Goal: Task Accomplishment & Management: Use online tool/utility

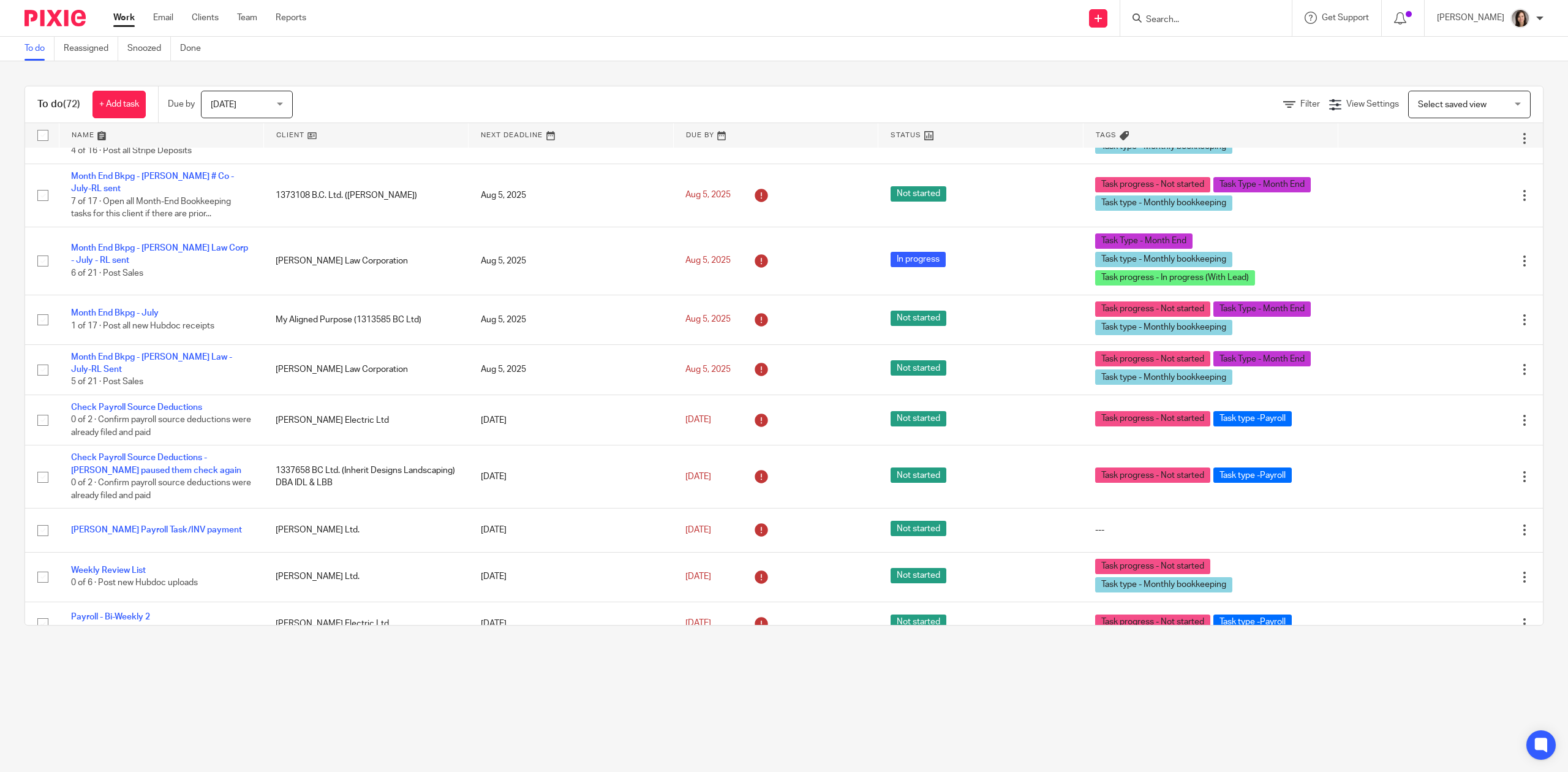
scroll to position [3491, 0]
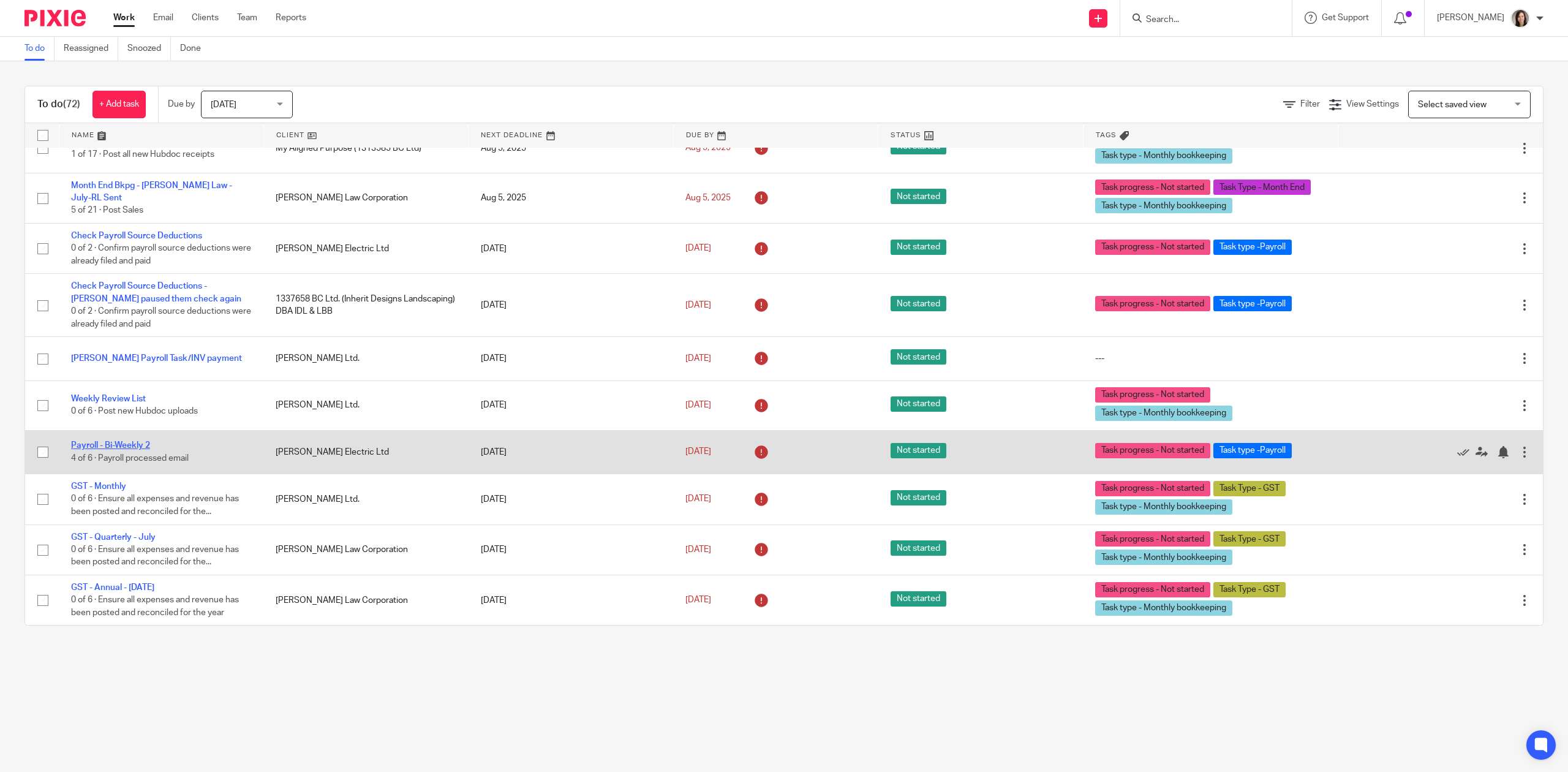
click at [137, 441] on link "Payroll - Bi-Weekly 2" at bounding box center [111, 445] width 79 height 9
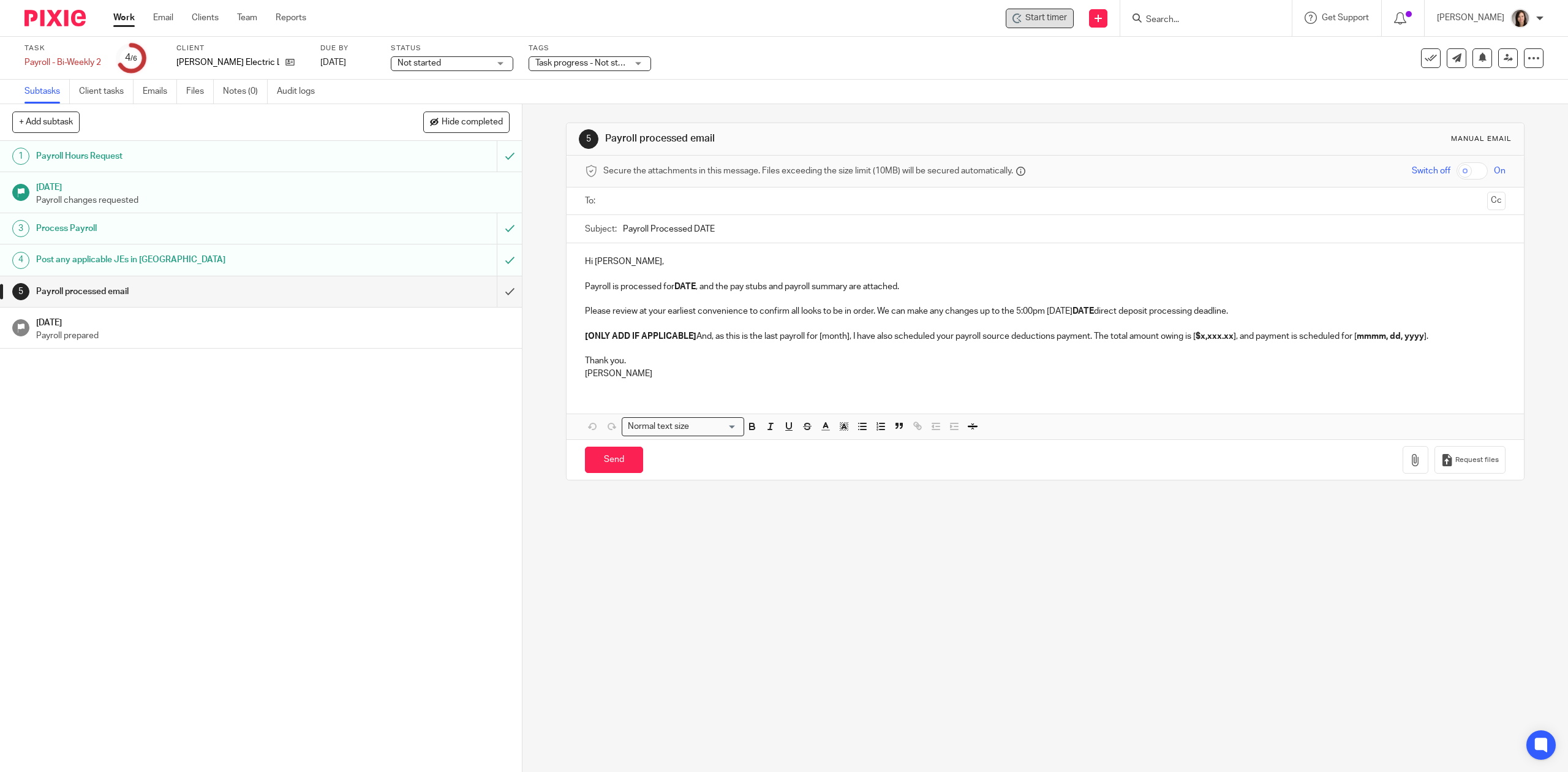
click at [1048, 26] on div "Start timer" at bounding box center [1040, 19] width 68 height 20
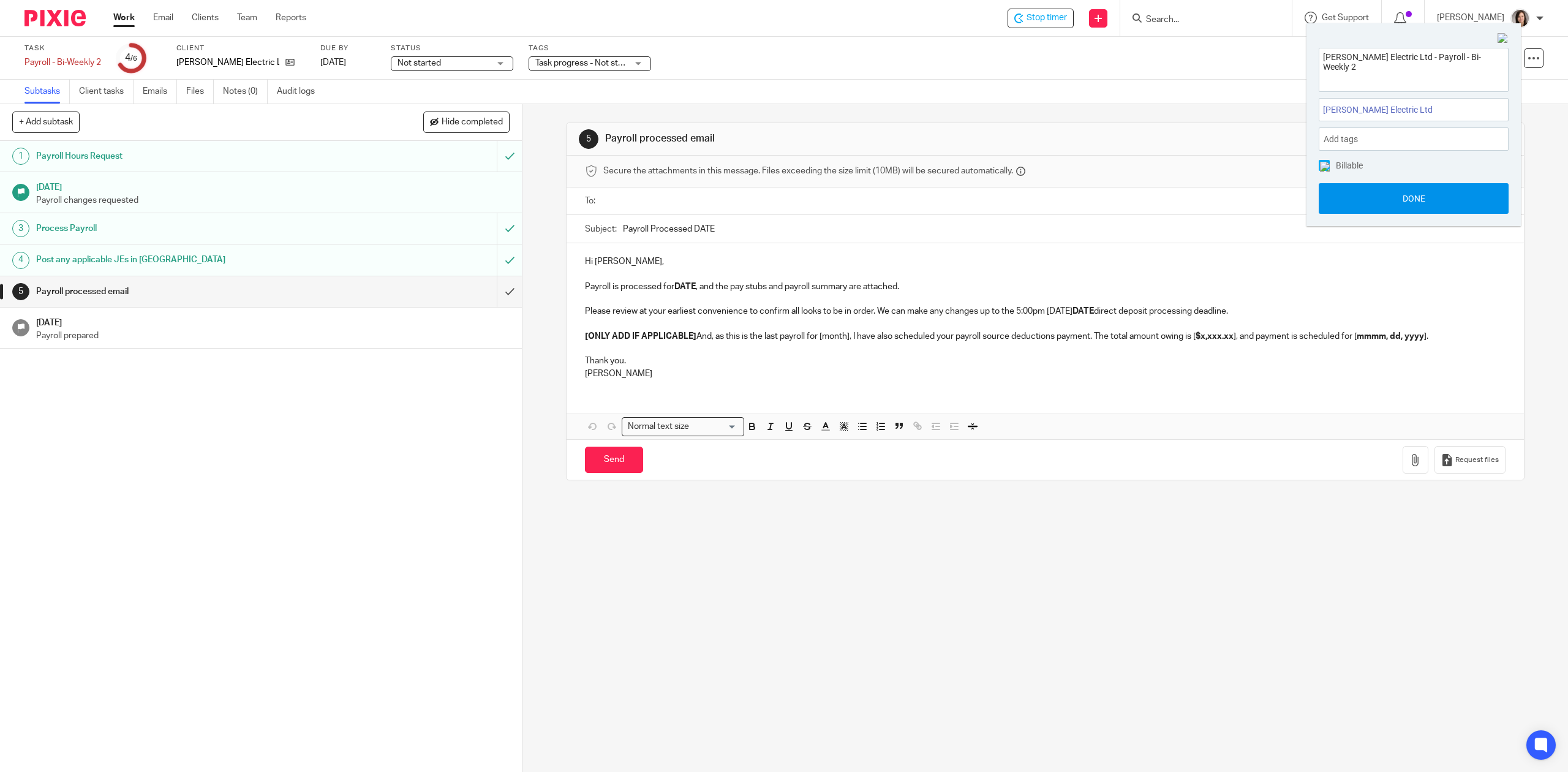
click at [1450, 202] on button "Done" at bounding box center [1413, 199] width 190 height 31
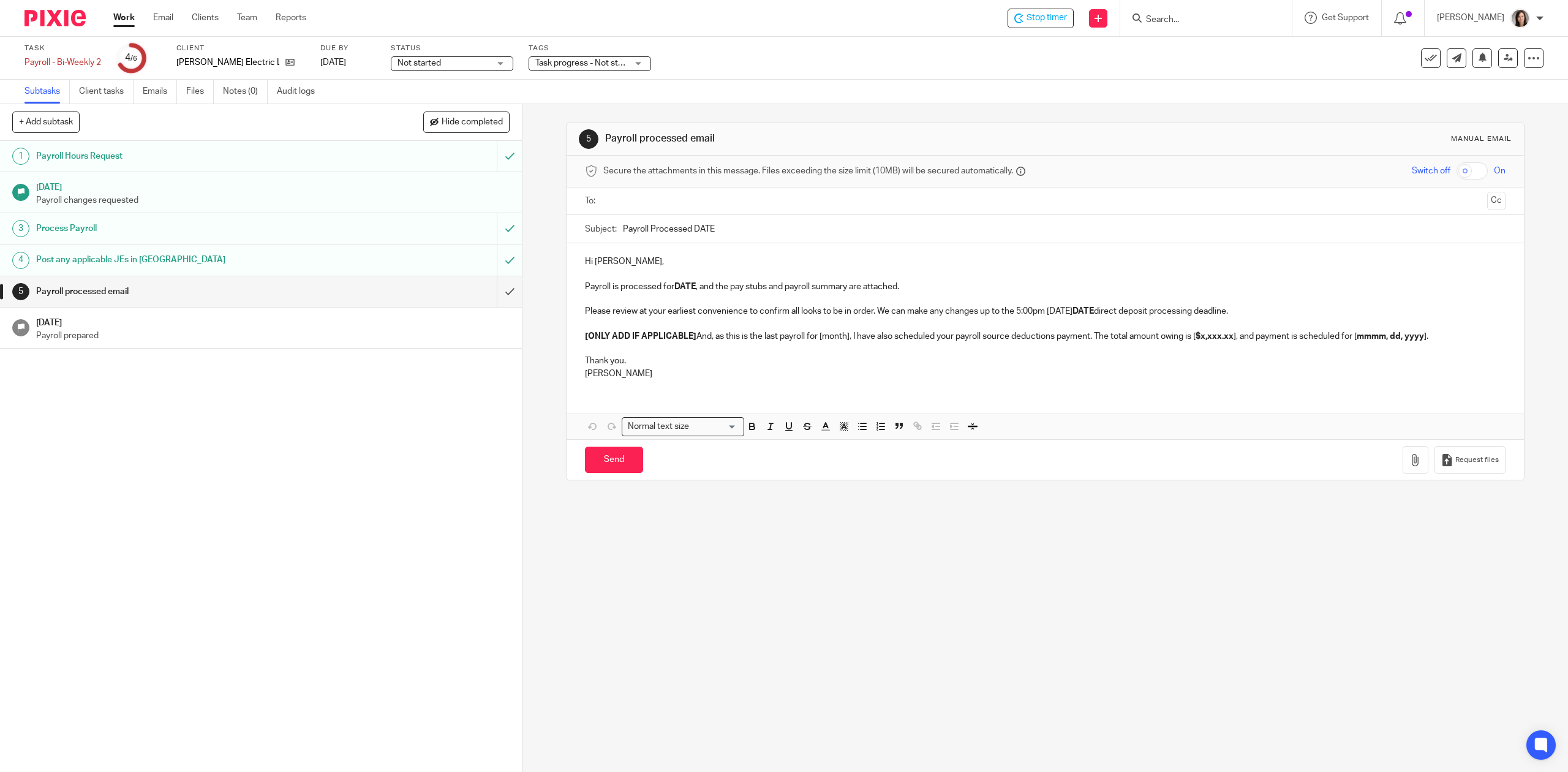
drag, startPoint x: 726, startPoint y: 226, endPoint x: 687, endPoint y: 224, distance: 39.1
click at [687, 224] on input "Payroll Processed DATE" at bounding box center [1064, 229] width 882 height 28
type input "Payroll Processed Aug 15 2025"
click at [692, 290] on strong "DATE" at bounding box center [685, 286] width 22 height 9
drag, startPoint x: 1113, startPoint y: 316, endPoint x: 1046, endPoint y: 319, distance: 67.1
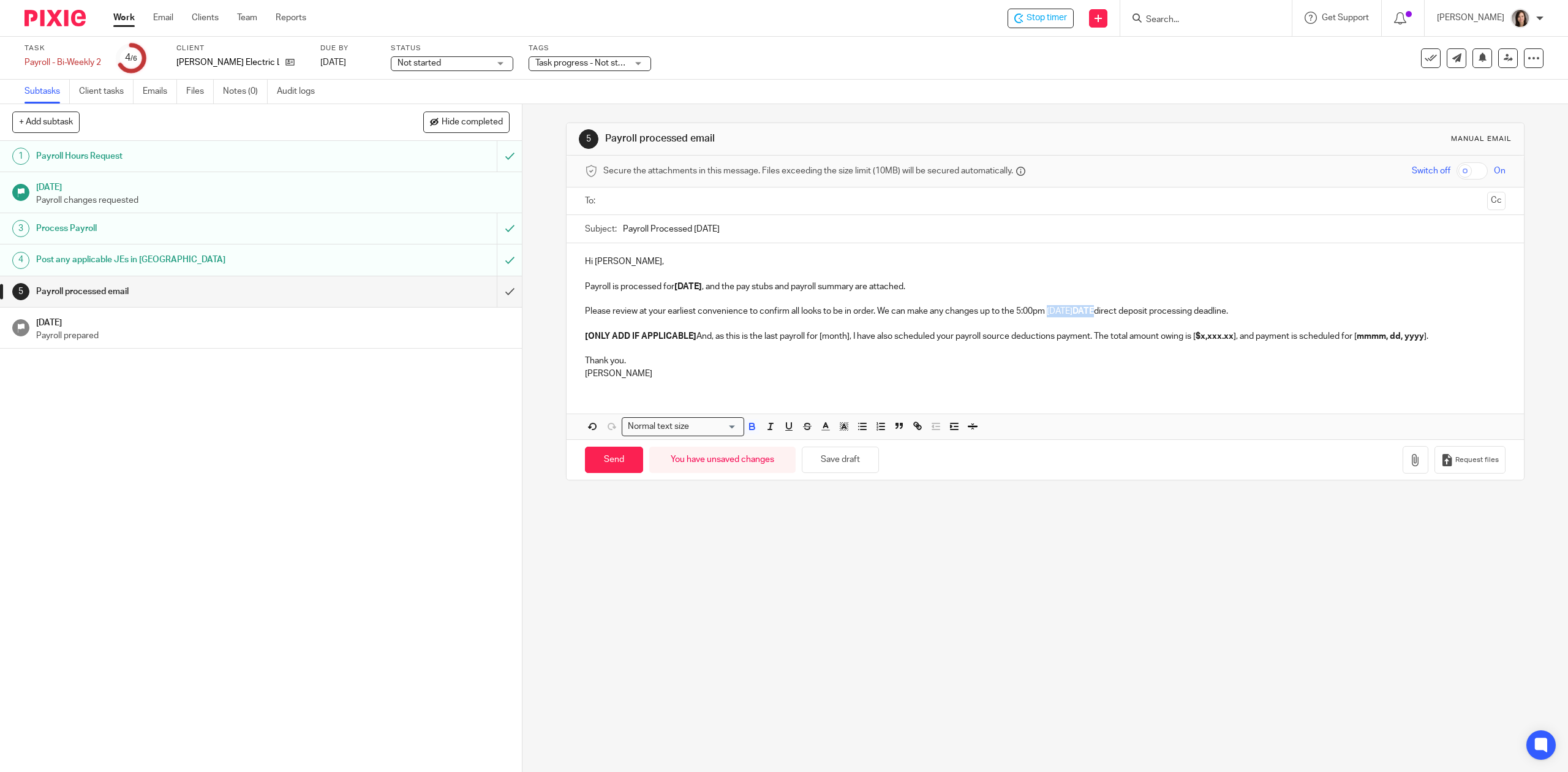
click at [1046, 317] on p "Please review at your earliest convenience to confirm all looks to be in order.…" at bounding box center [1045, 311] width 920 height 12
drag, startPoint x: 1217, startPoint y: 315, endPoint x: 1066, endPoint y: 312, distance: 151.0
click at [1066, 312] on p "Please review at your earliest convenience to confirm all looks to be in order.…" at bounding box center [1045, 311] width 920 height 12
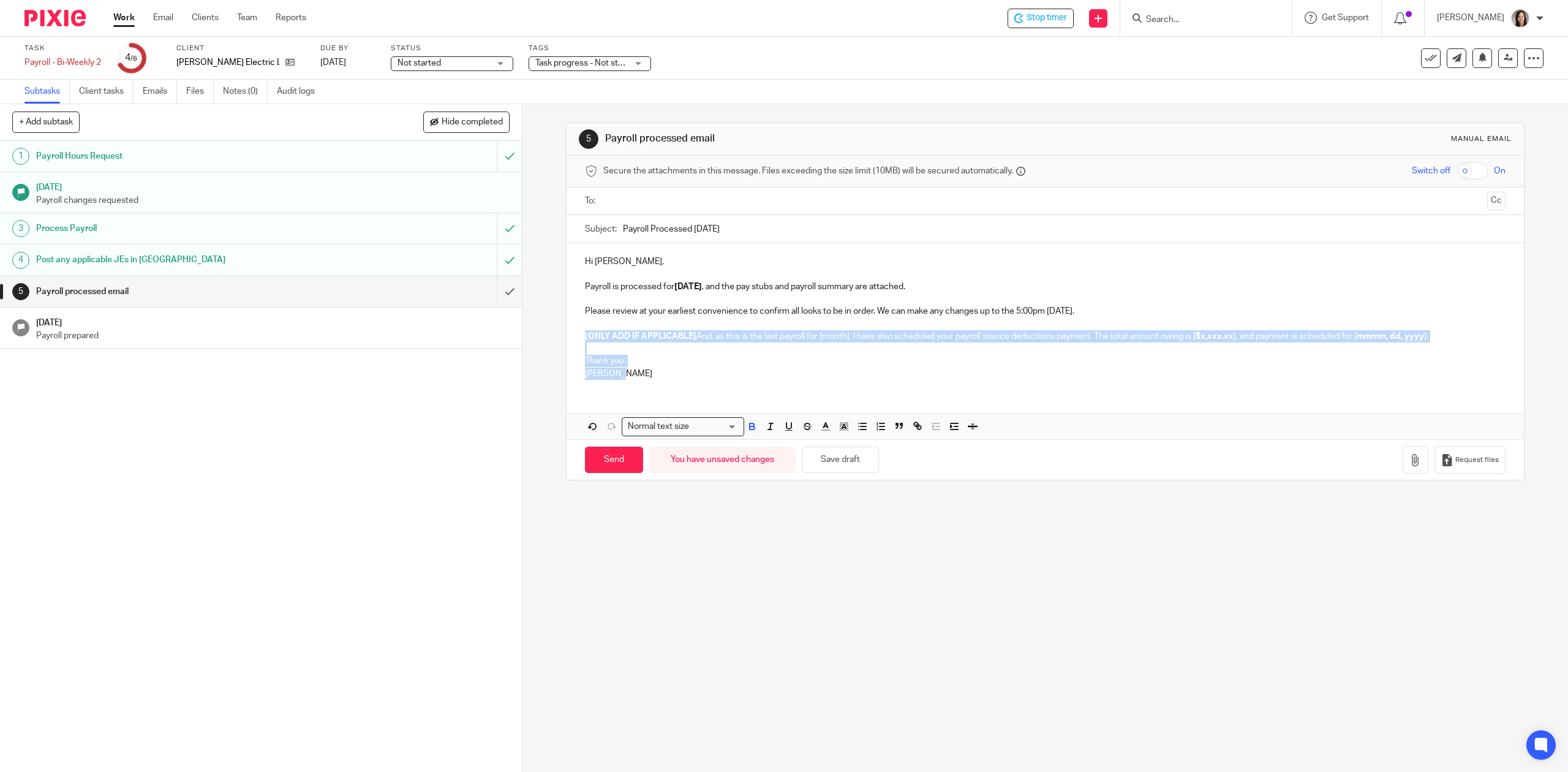
drag, startPoint x: 635, startPoint y: 380, endPoint x: 589, endPoint y: 336, distance: 63.7
click at [581, 331] on div "Hi Shaun, Payroll is processed for Aug 15 , and the pay stubs and payroll summa…" at bounding box center [1045, 316] width 957 height 146
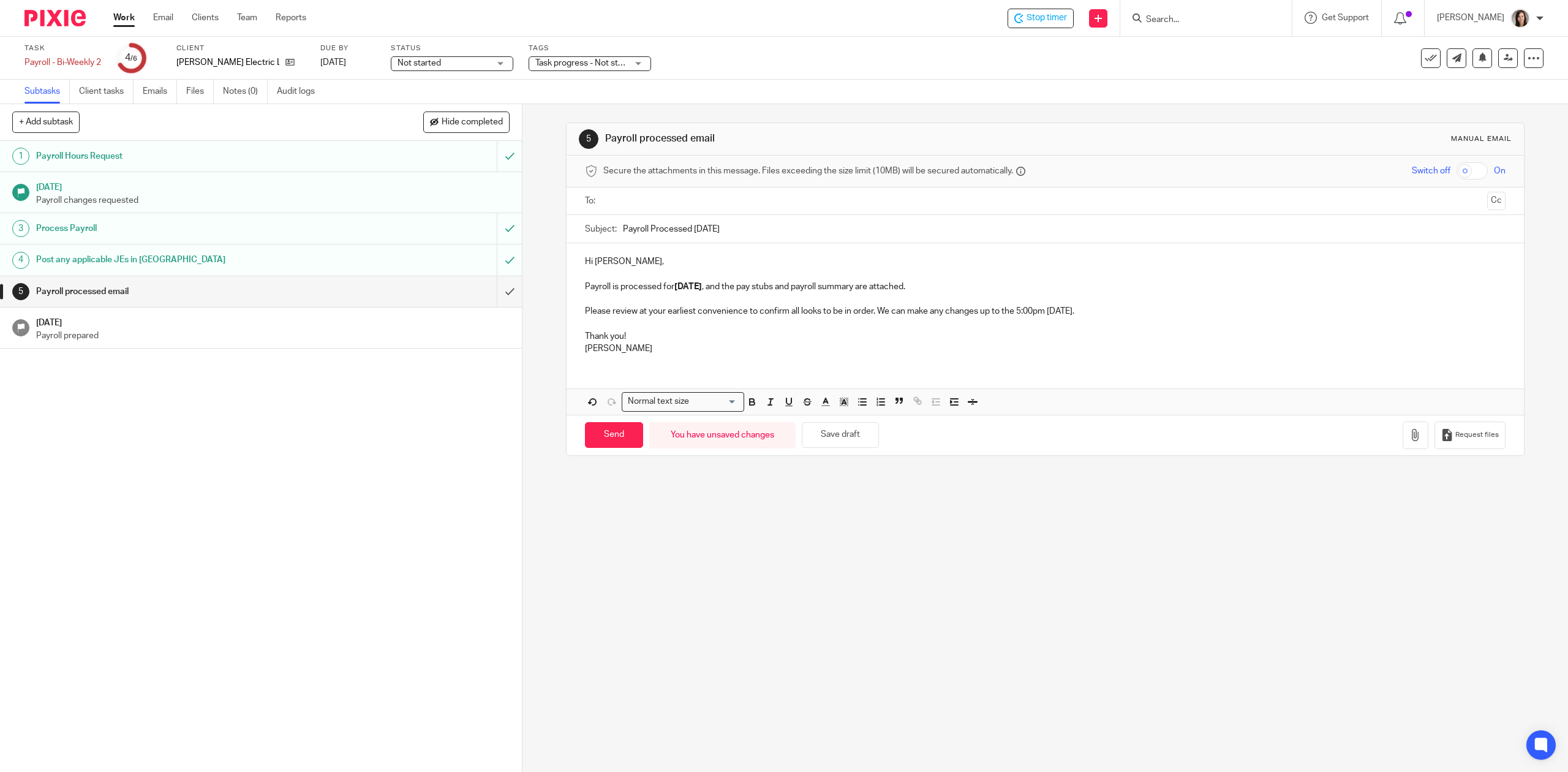
click at [631, 204] on input "text" at bounding box center [1044, 201] width 874 height 14
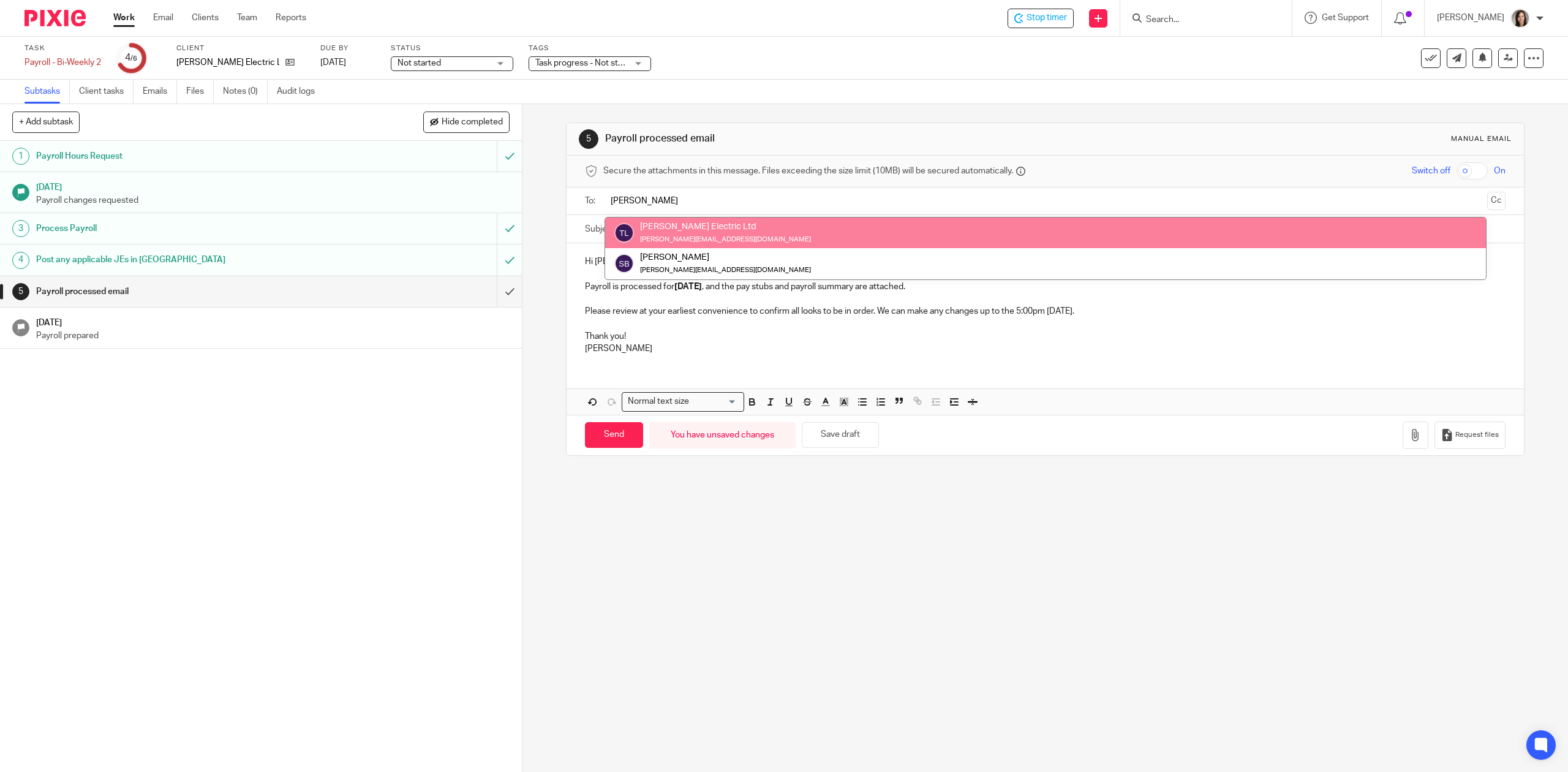
type input "shaun"
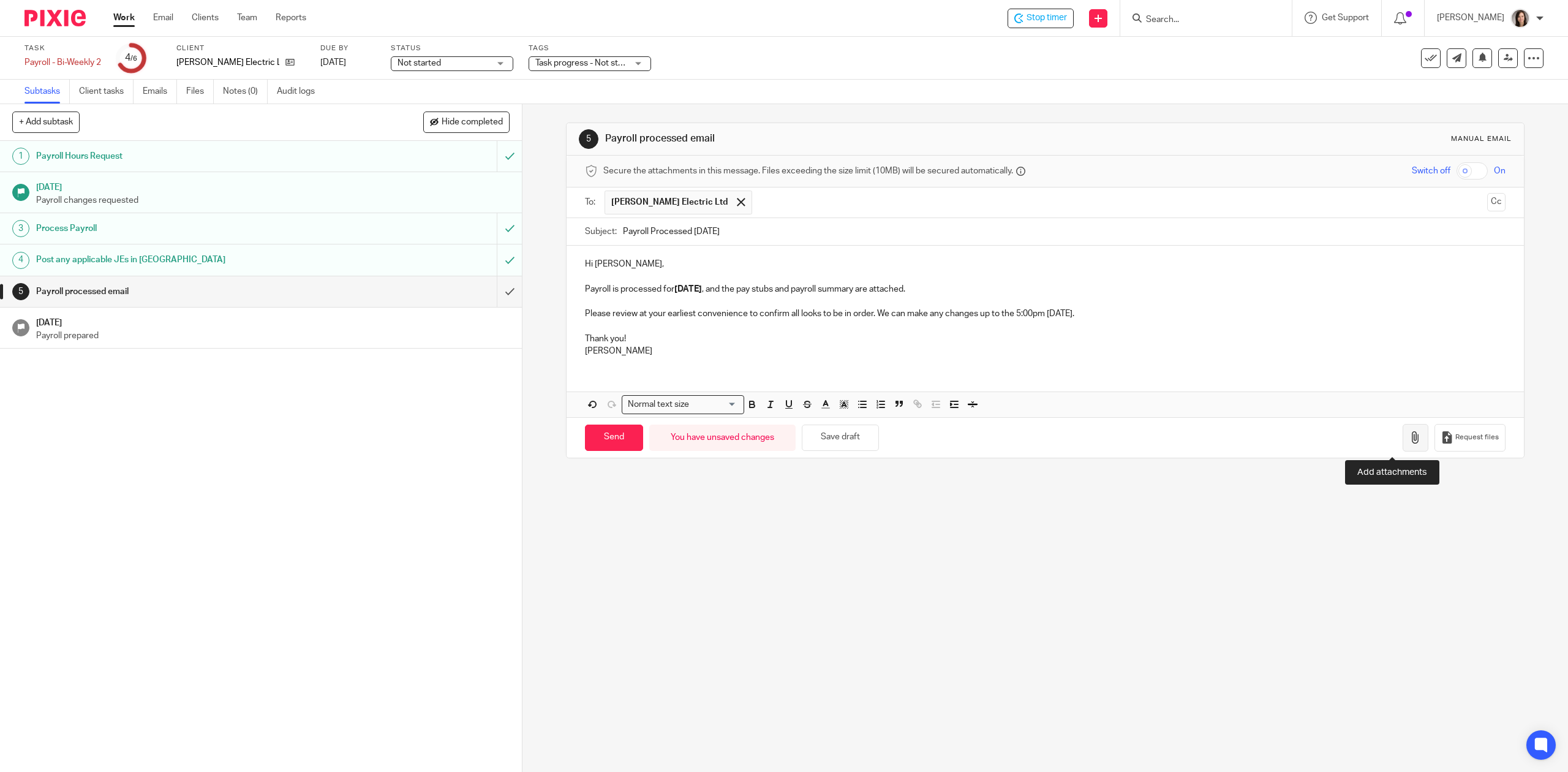
click at [1409, 442] on icon "button" at bounding box center [1415, 437] width 12 height 12
click at [1487, 204] on button "Cc" at bounding box center [1496, 202] width 19 height 19
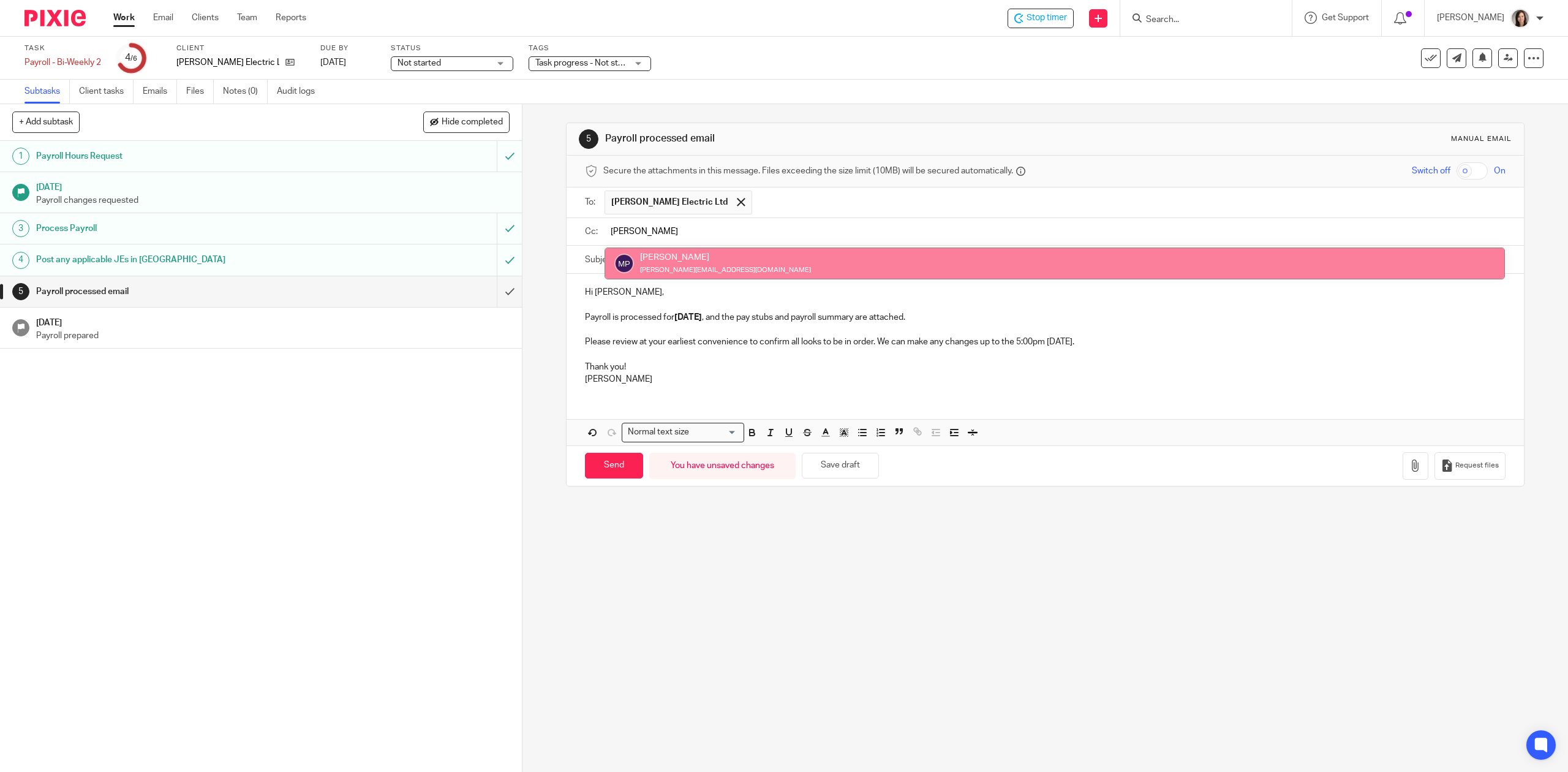
type input "Matt"
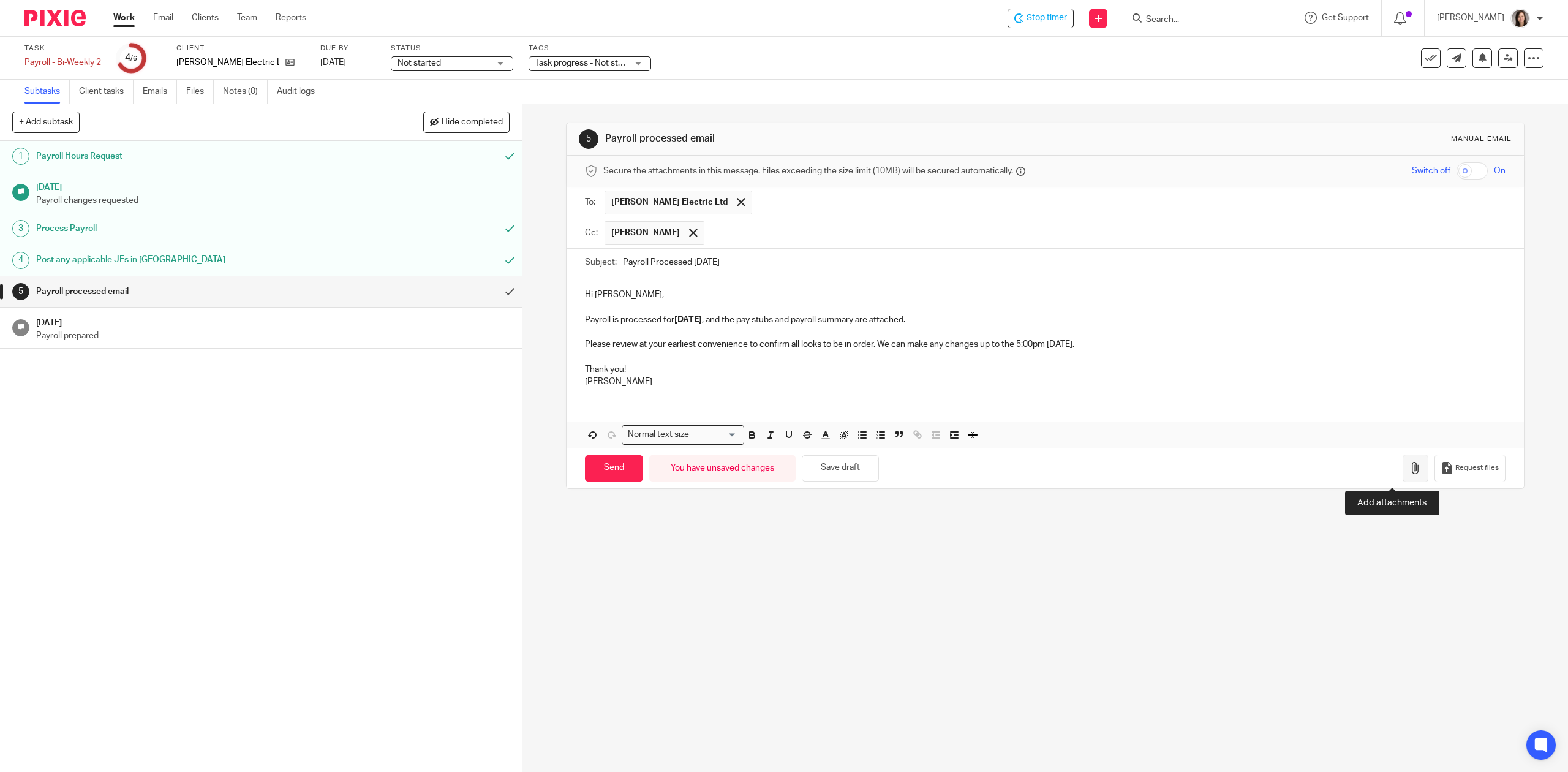
click at [1402, 478] on button "button" at bounding box center [1415, 468] width 26 height 28
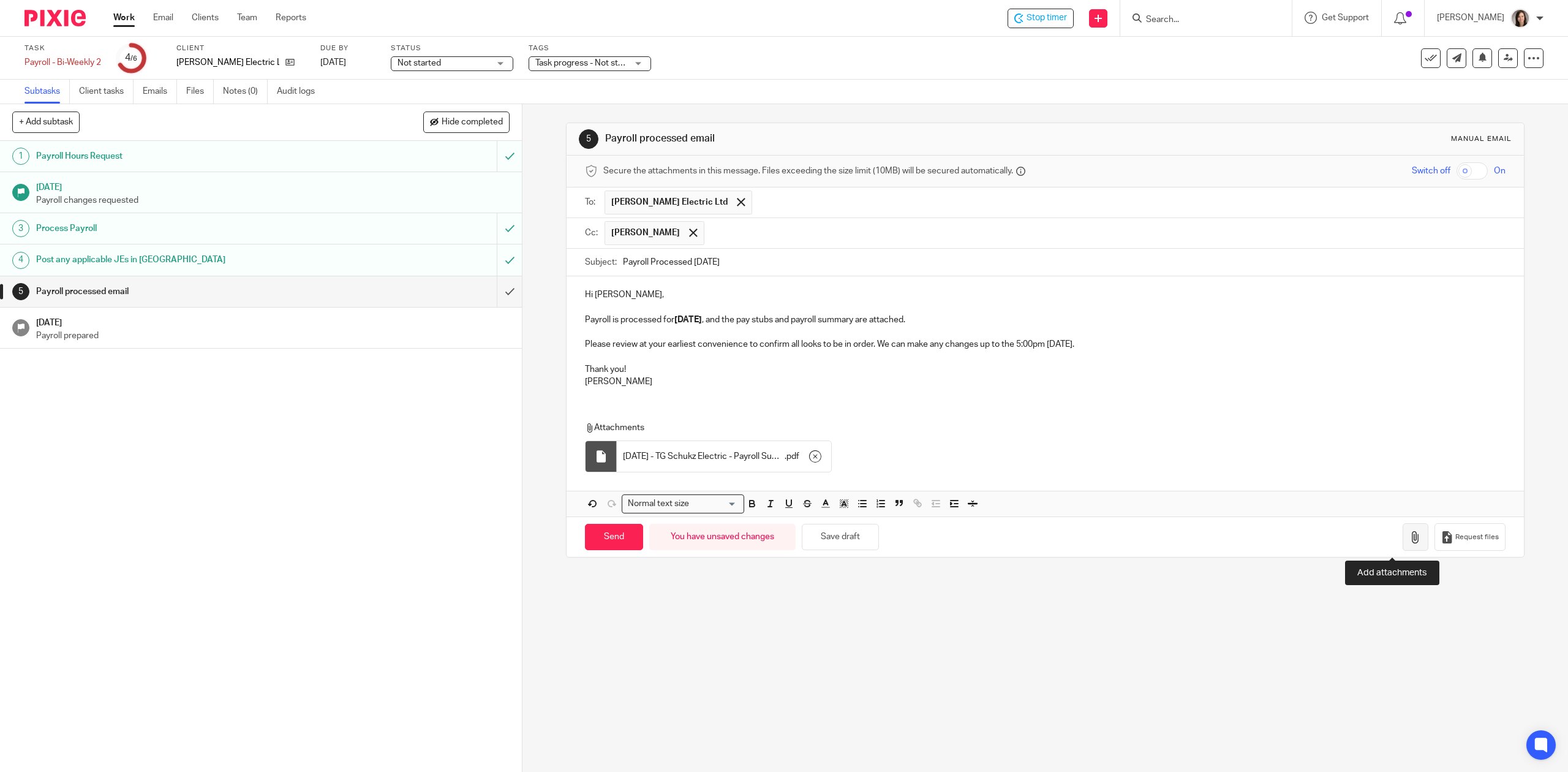
click at [1402, 545] on button "button" at bounding box center [1415, 537] width 26 height 28
click at [605, 546] on input "Send" at bounding box center [614, 537] width 58 height 27
type input "Sent"
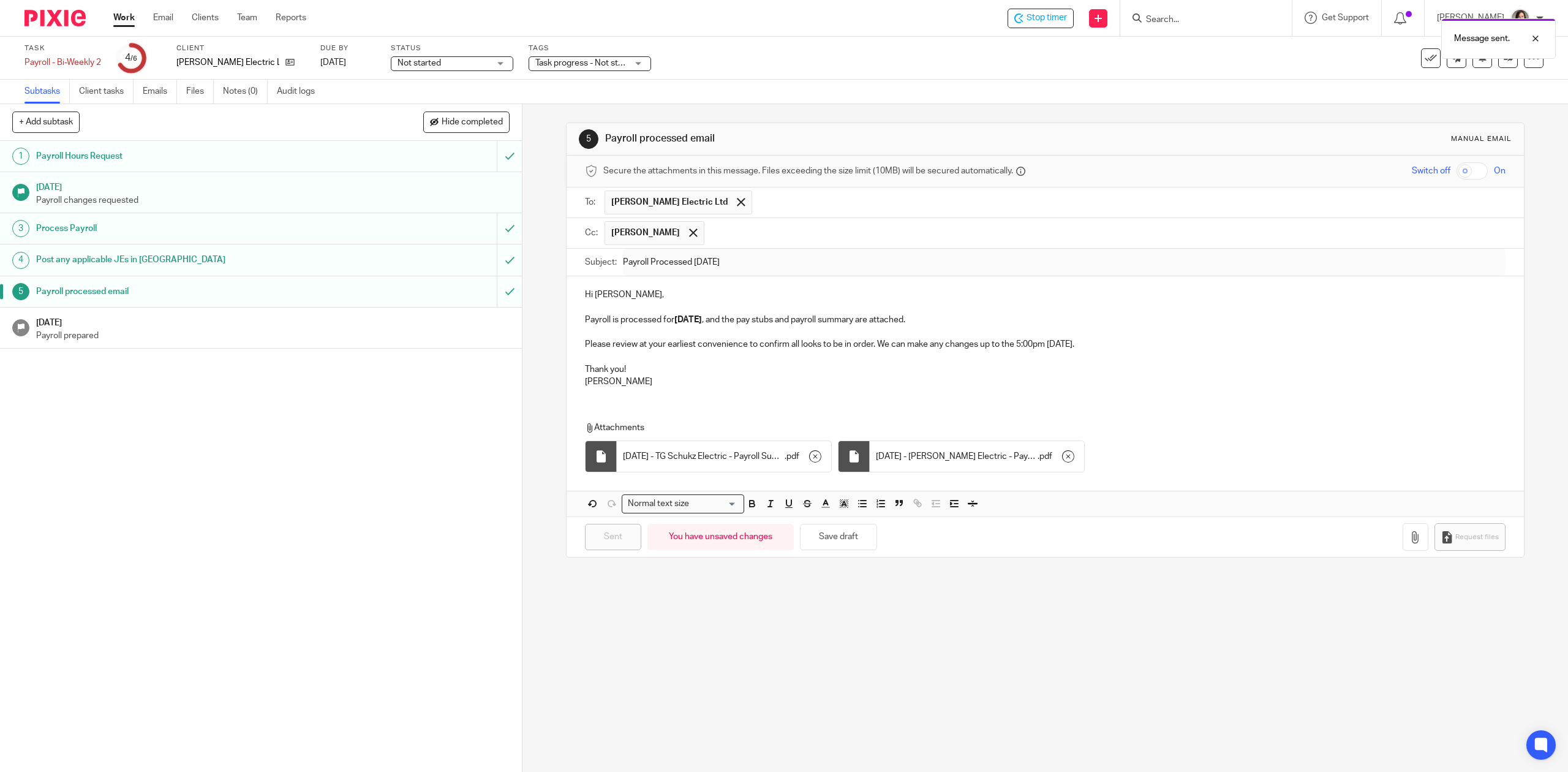
click at [81, 329] on h1 "Aug 12, 2025" at bounding box center [273, 321] width 474 height 15
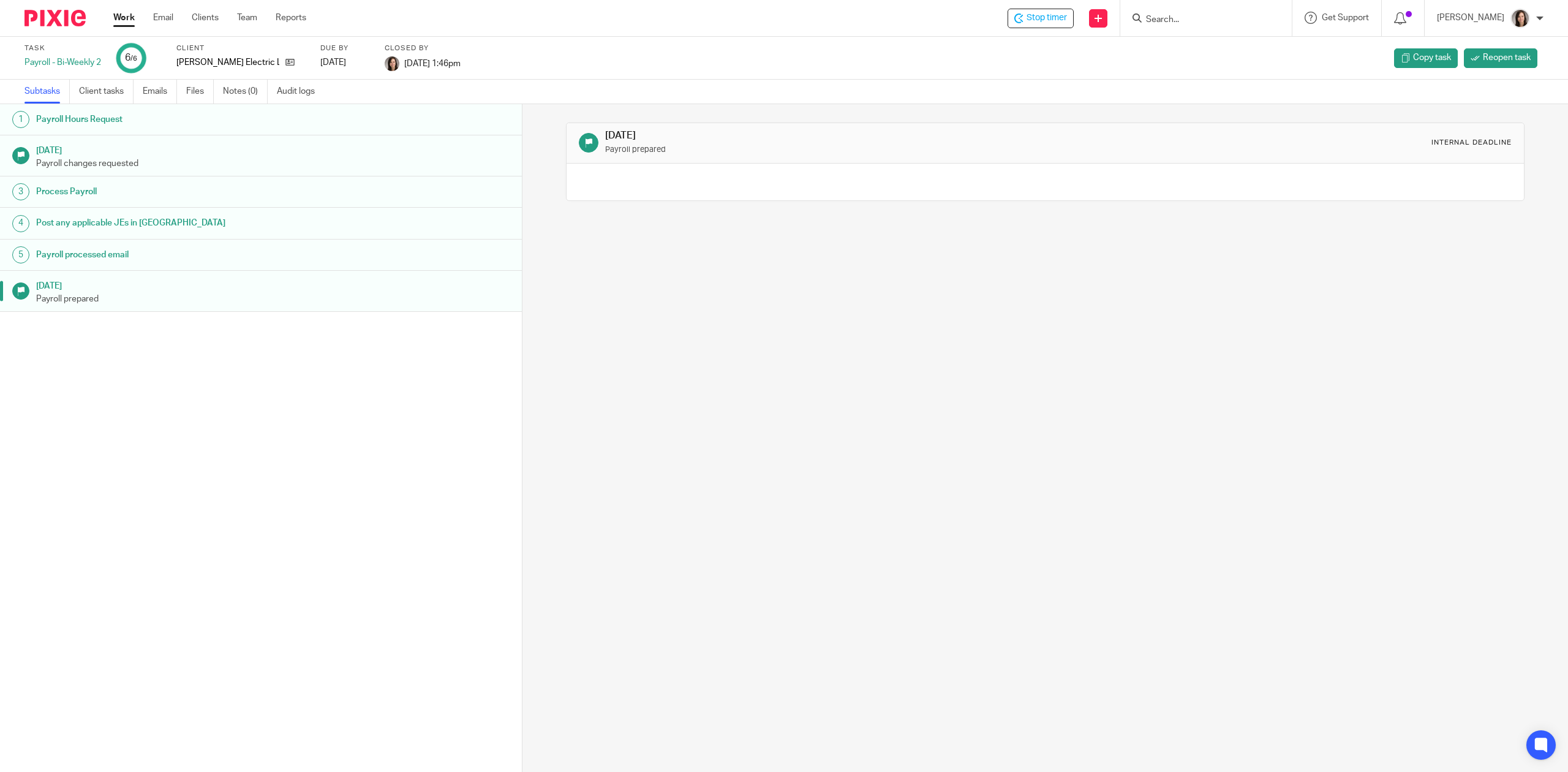
click at [118, 16] on link "Work" at bounding box center [124, 18] width 22 height 12
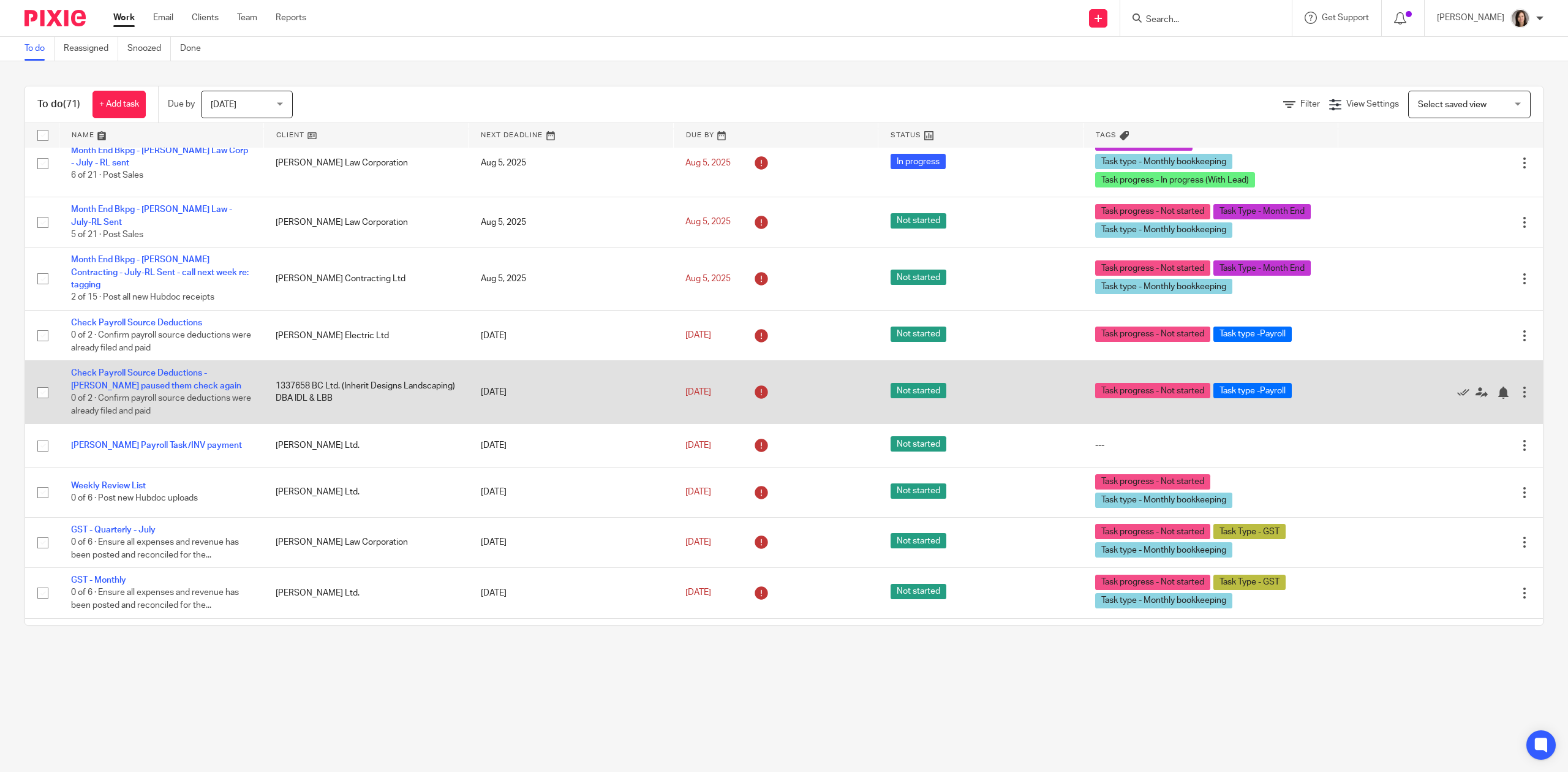
scroll to position [3338, 0]
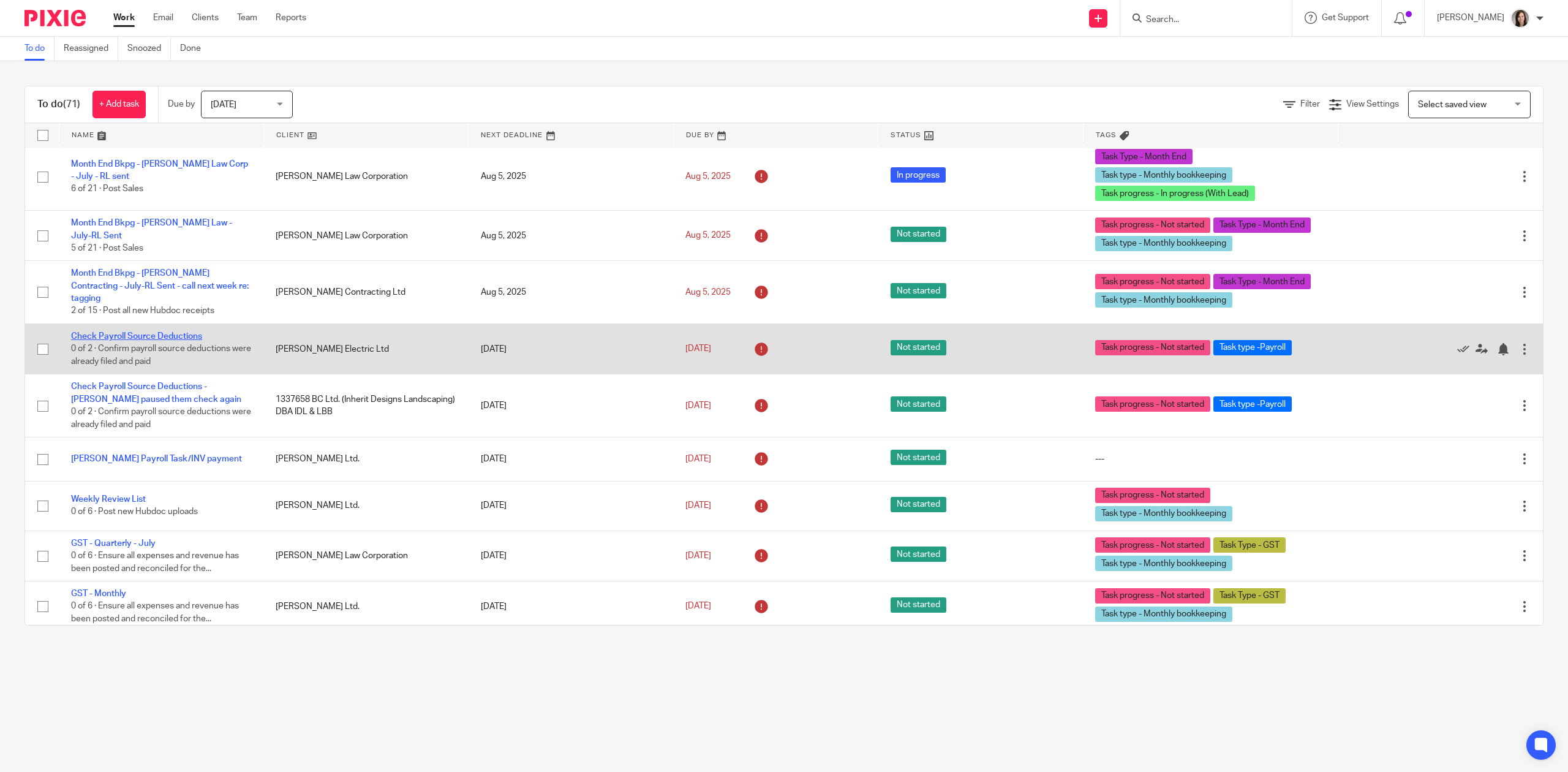
click at [163, 341] on link "Check Payroll Source Deductions" at bounding box center [137, 337] width 131 height 9
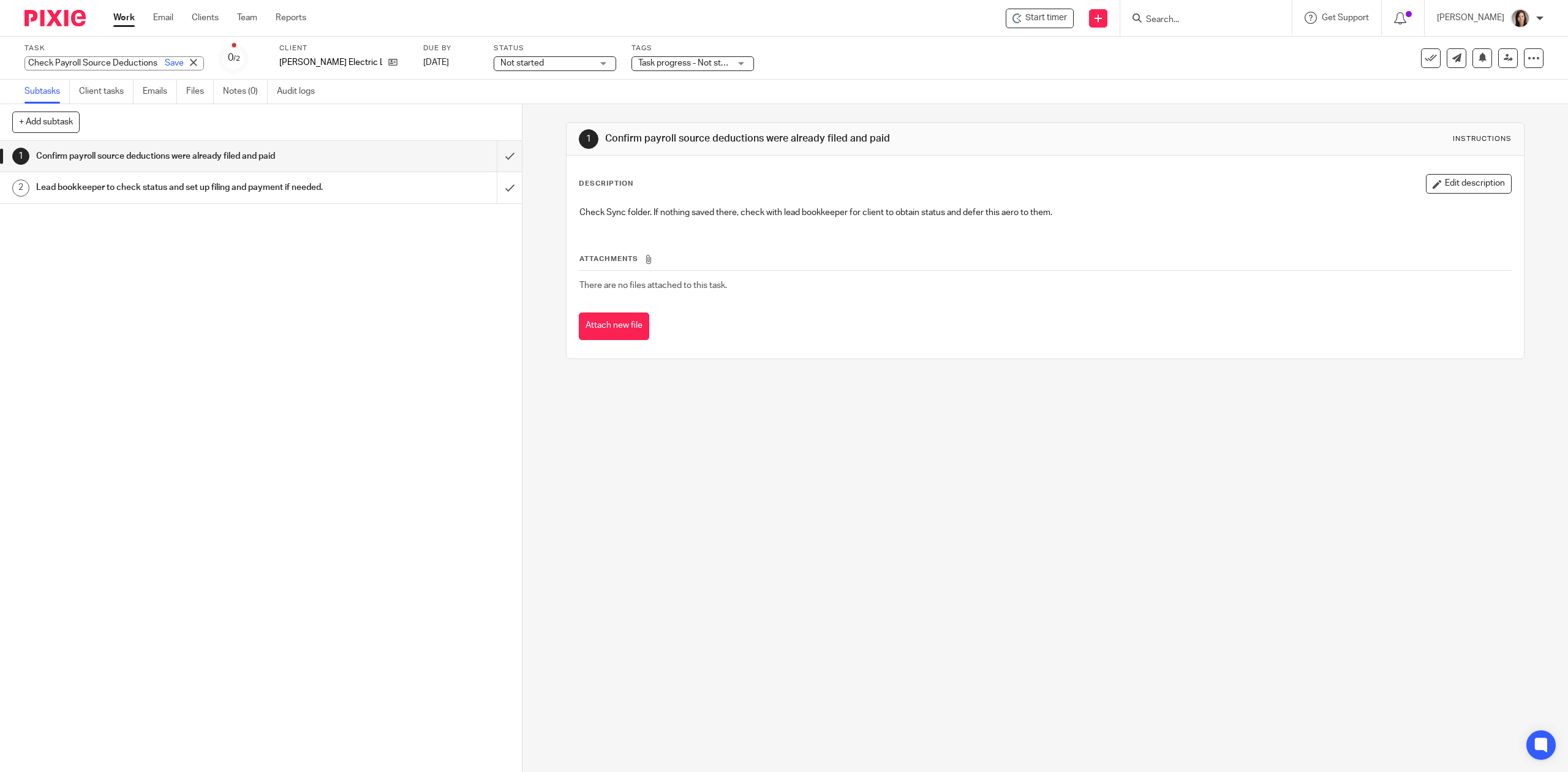
click at [96, 58] on div "Check Payroll Source Deductions Save Check Payroll Source Deductions" at bounding box center [114, 63] width 179 height 14
click at [131, 62] on input "Check Payroll Source Deductions" at bounding box center [114, 63] width 179 height 14
type input "Check Payroll Source Deductions - emailed"
click at [223, 326] on div "1 Confirm payroll source deductions were already filed and paid 2 Lead bookkeep…" at bounding box center [261, 457] width 522 height 631
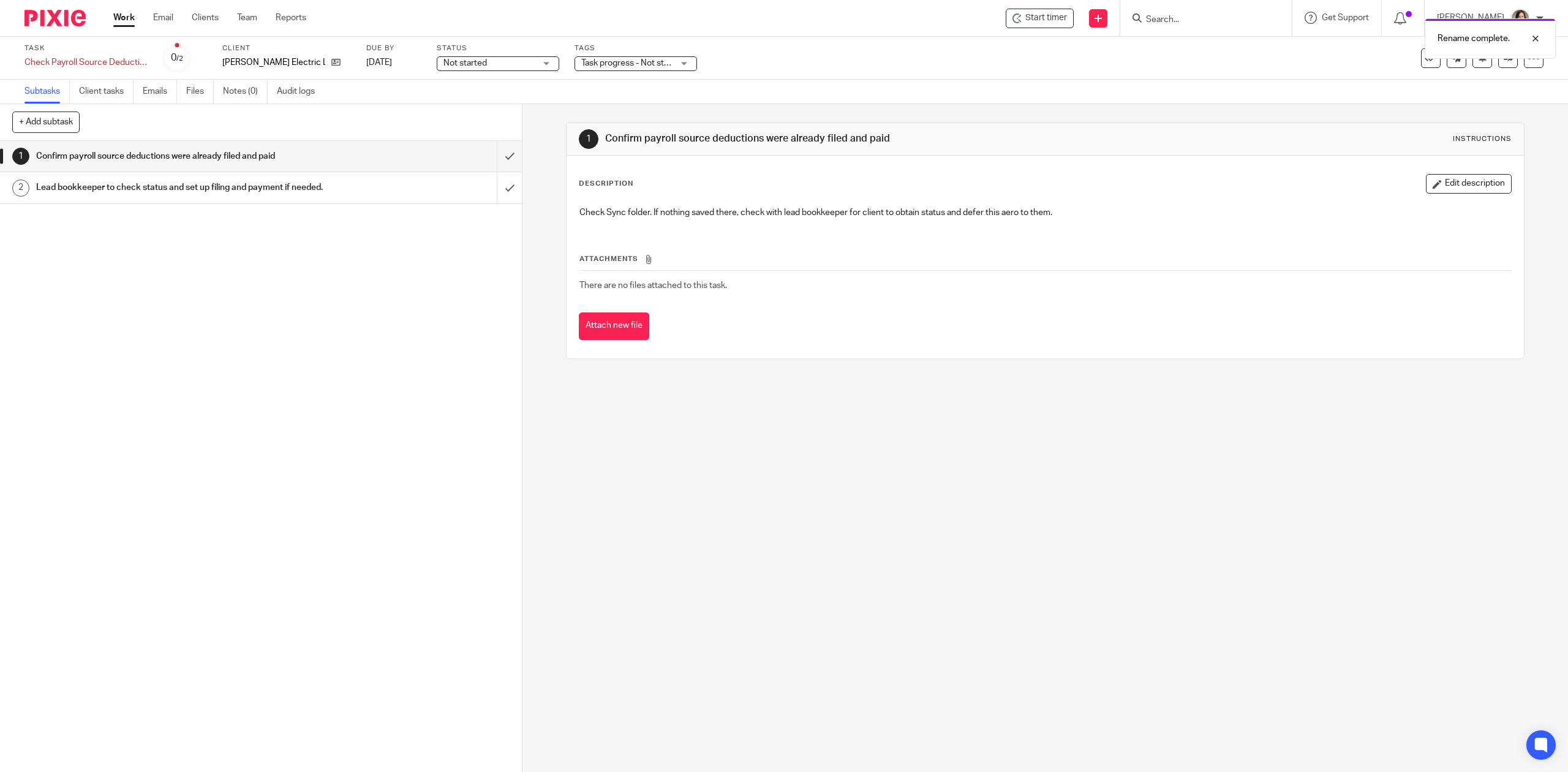
click at [133, 21] on link "Work" at bounding box center [124, 18] width 22 height 12
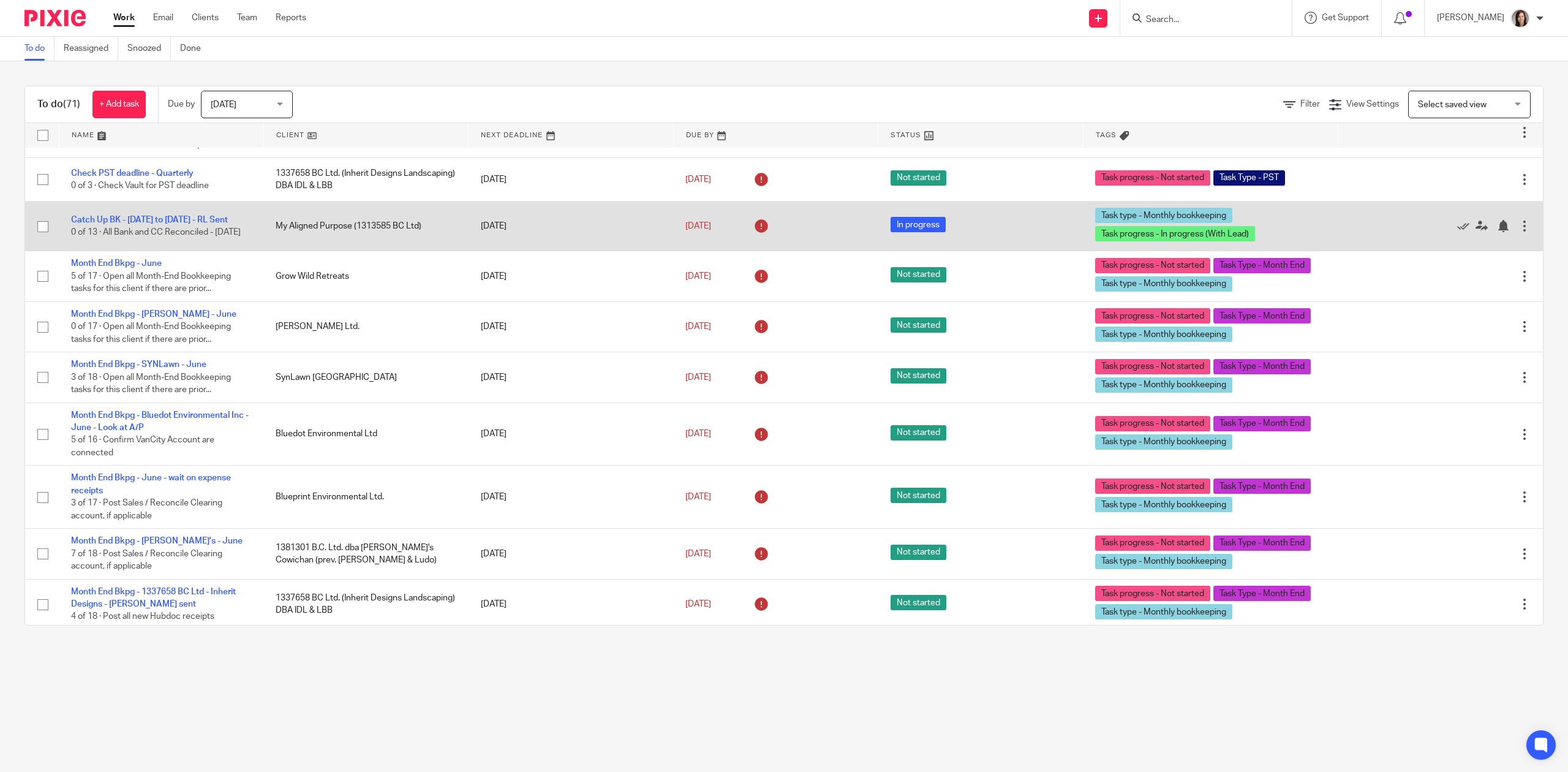
scroll to position [1514, 0]
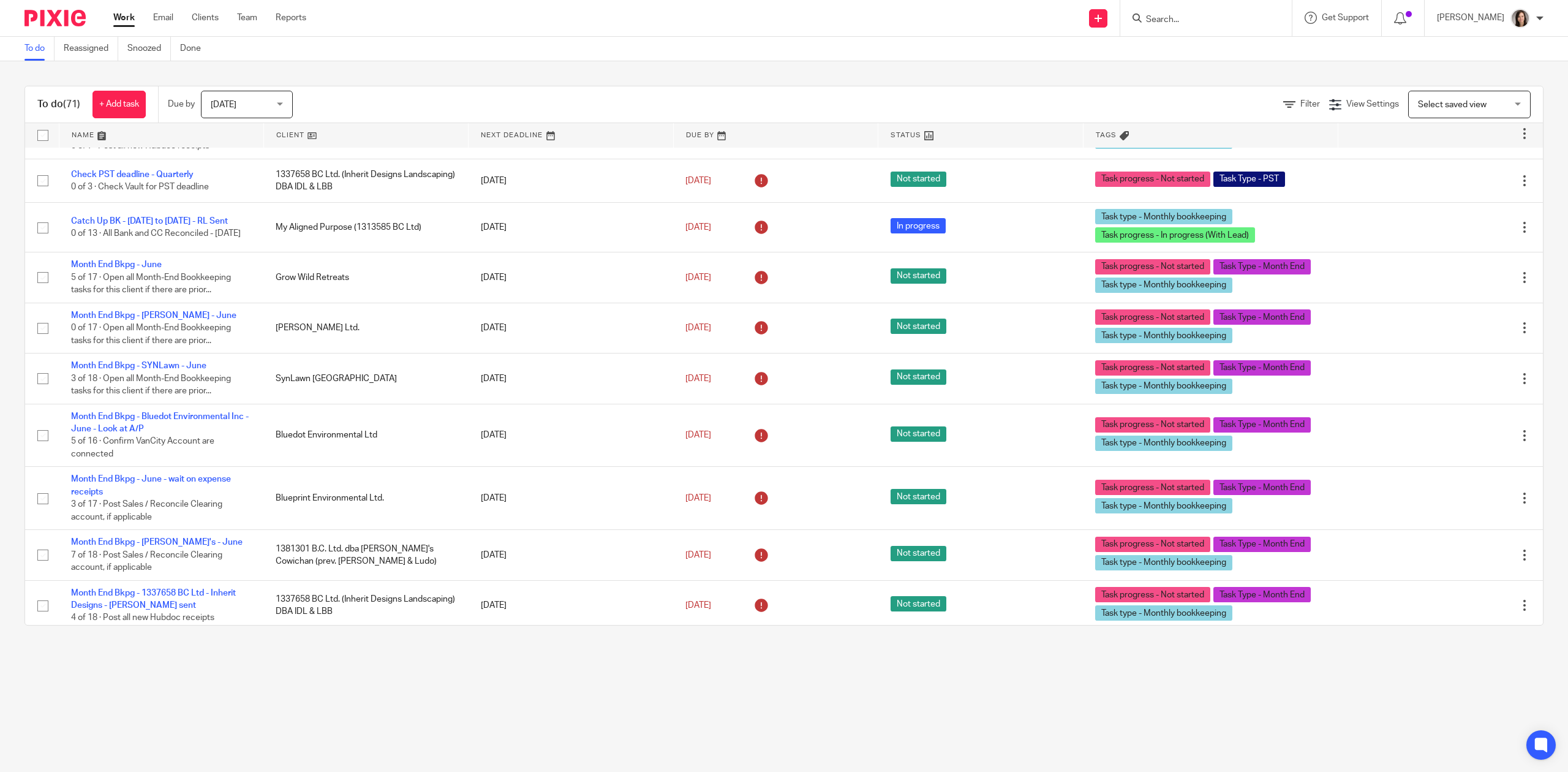
click at [1180, 17] on input "Search" at bounding box center [1200, 20] width 110 height 11
type input "synlawn"
click at [1199, 67] on link at bounding box center [1274, 57] width 263 height 38
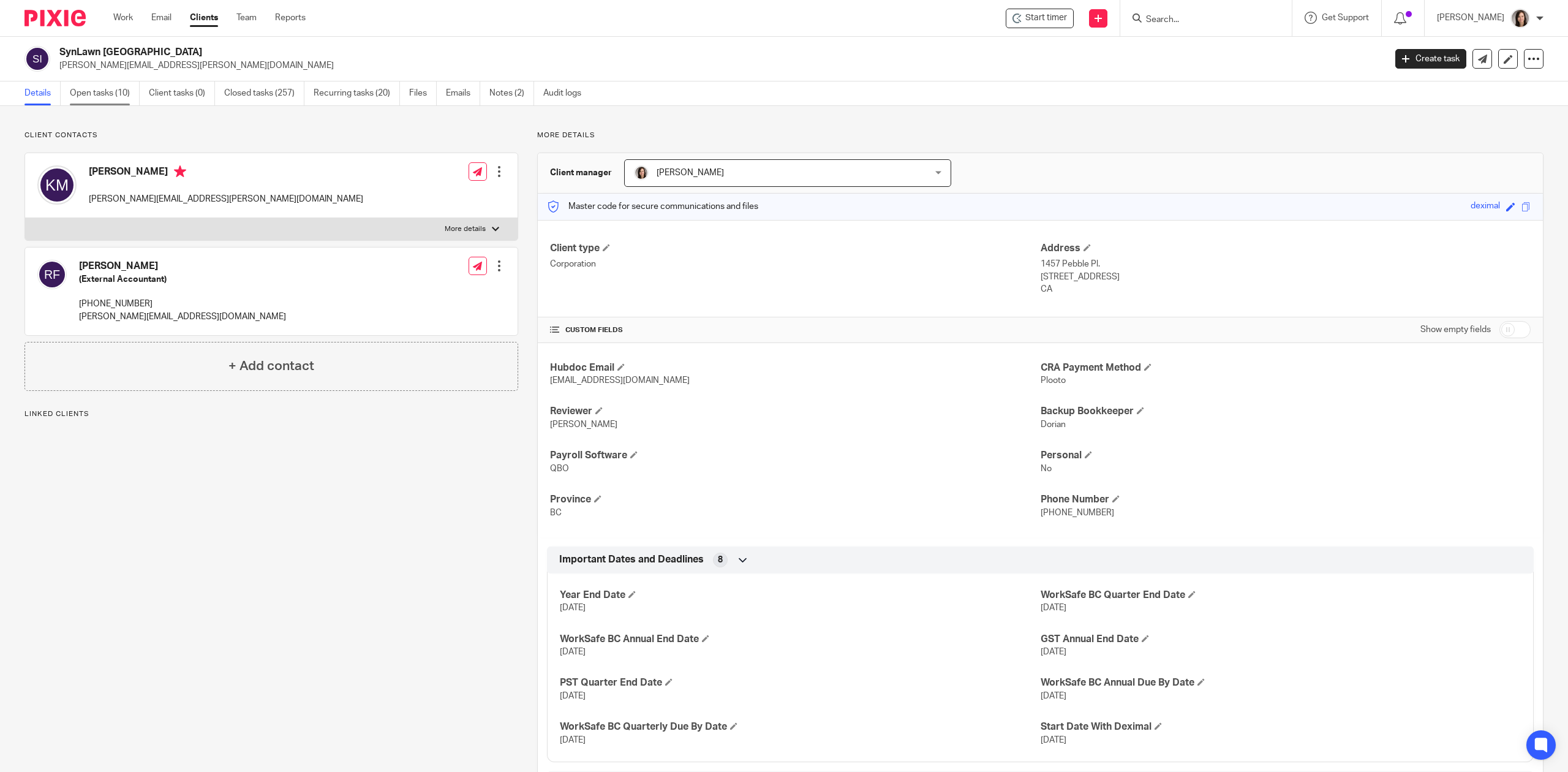
click at [93, 96] on link "Open tasks (10)" at bounding box center [105, 93] width 70 height 24
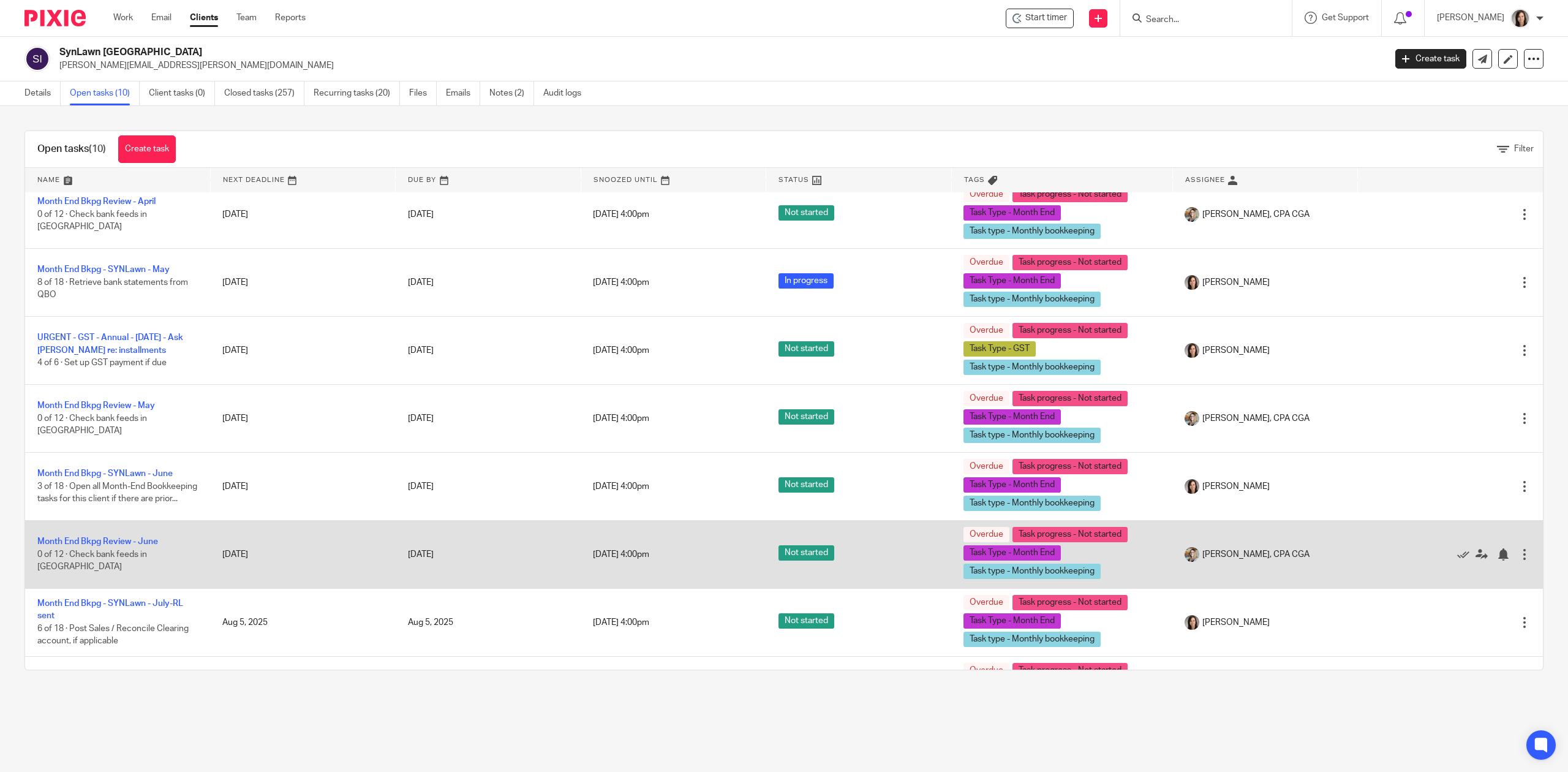
scroll to position [187, 0]
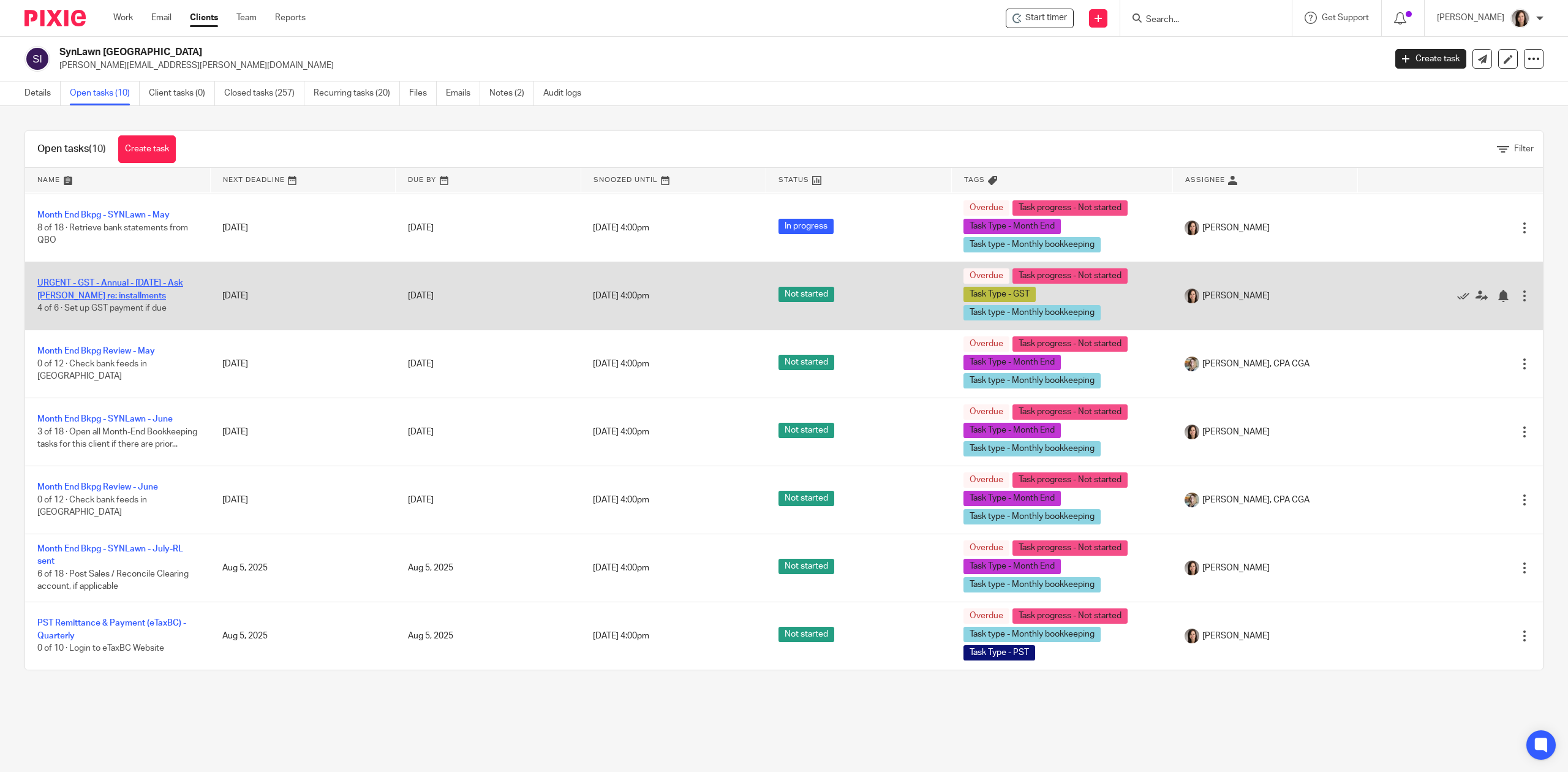
click at [120, 280] on link "URGENT - GST - Annual - [DATE] - Ask [PERSON_NAME] re: installments" at bounding box center [110, 290] width 146 height 21
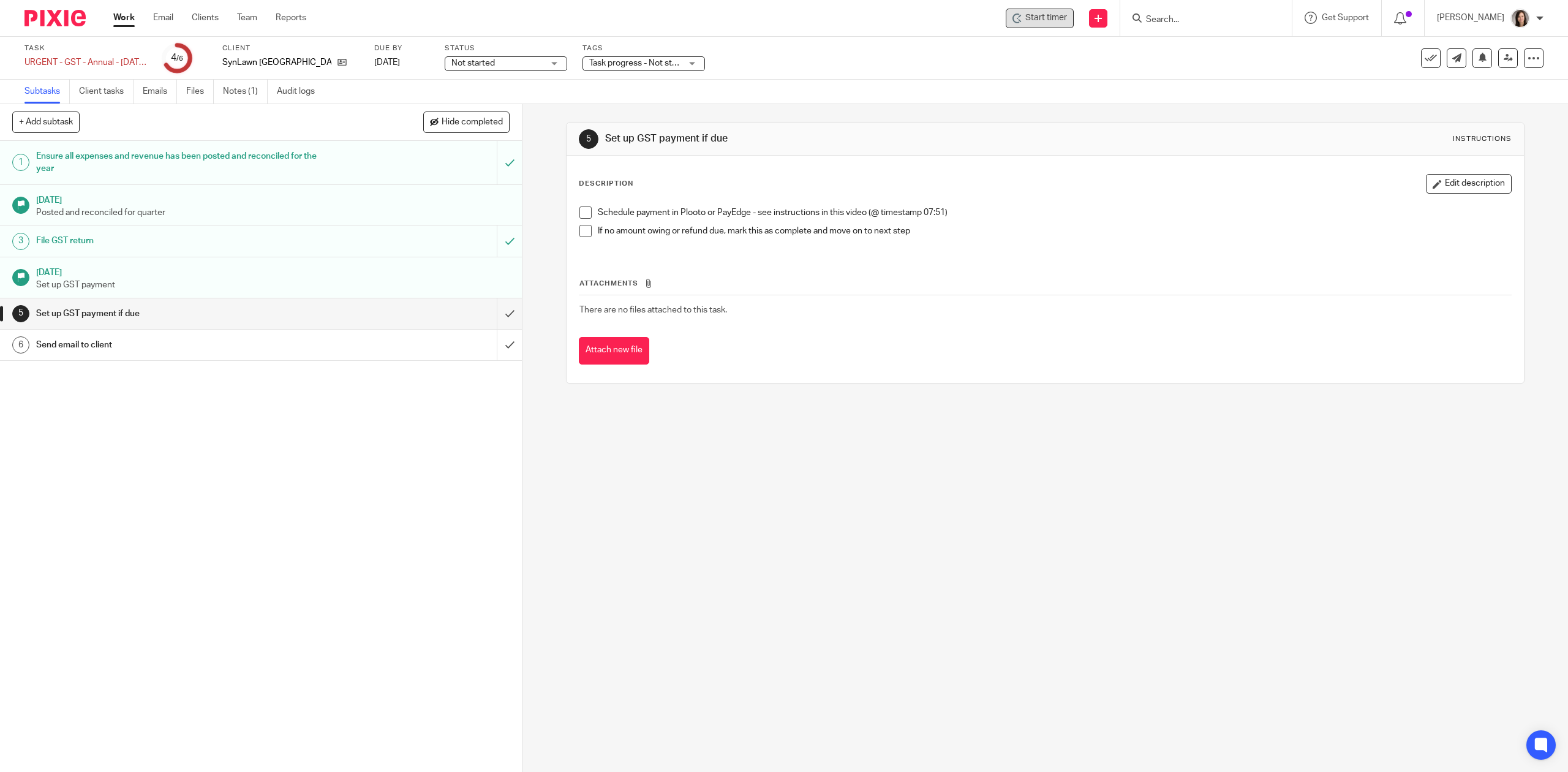
click at [1055, 23] on span "Start timer" at bounding box center [1046, 18] width 41 height 13
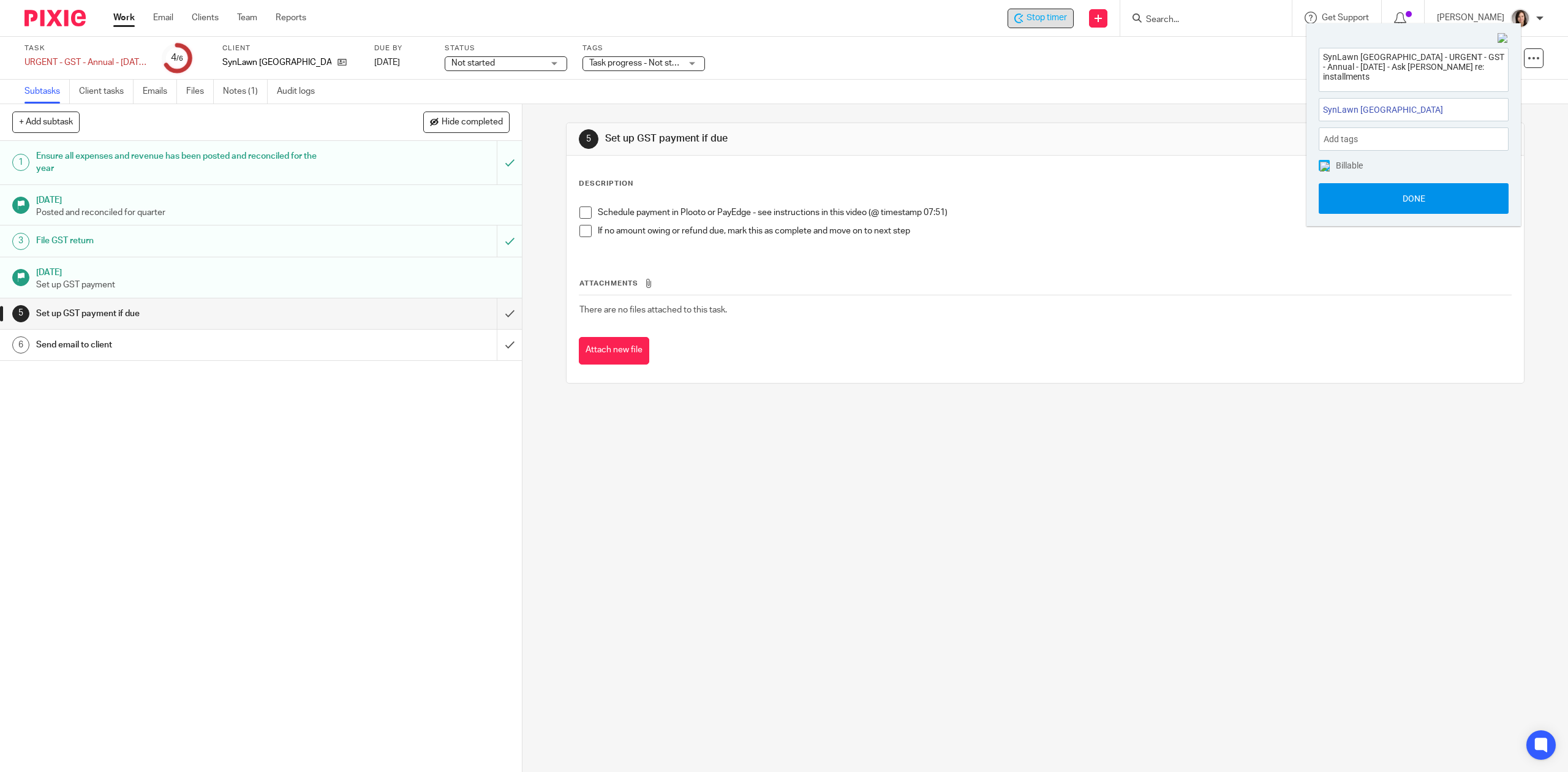
click at [1449, 191] on button "Done" at bounding box center [1413, 199] width 190 height 31
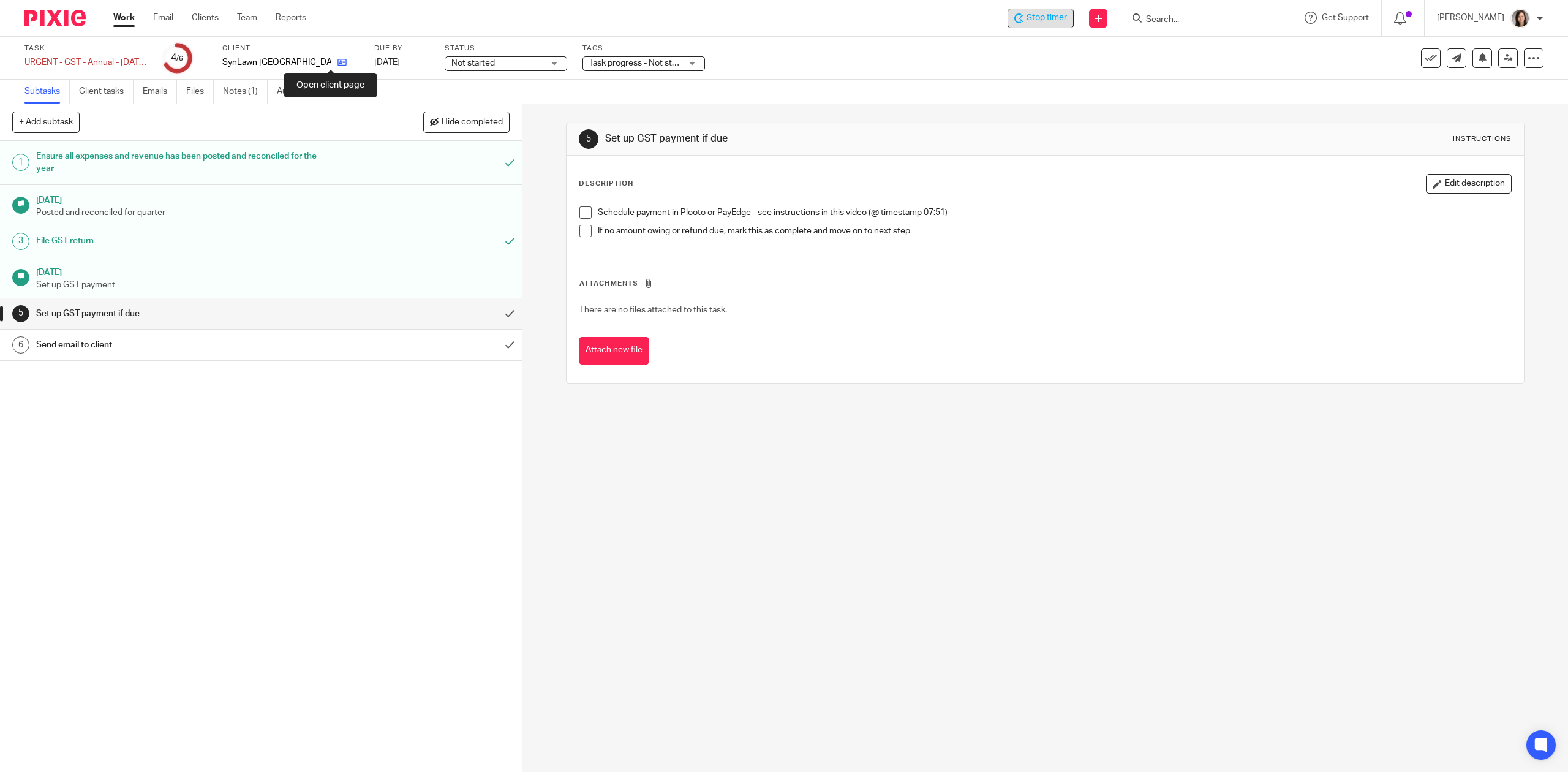
click at [338, 64] on icon at bounding box center [342, 62] width 9 height 9
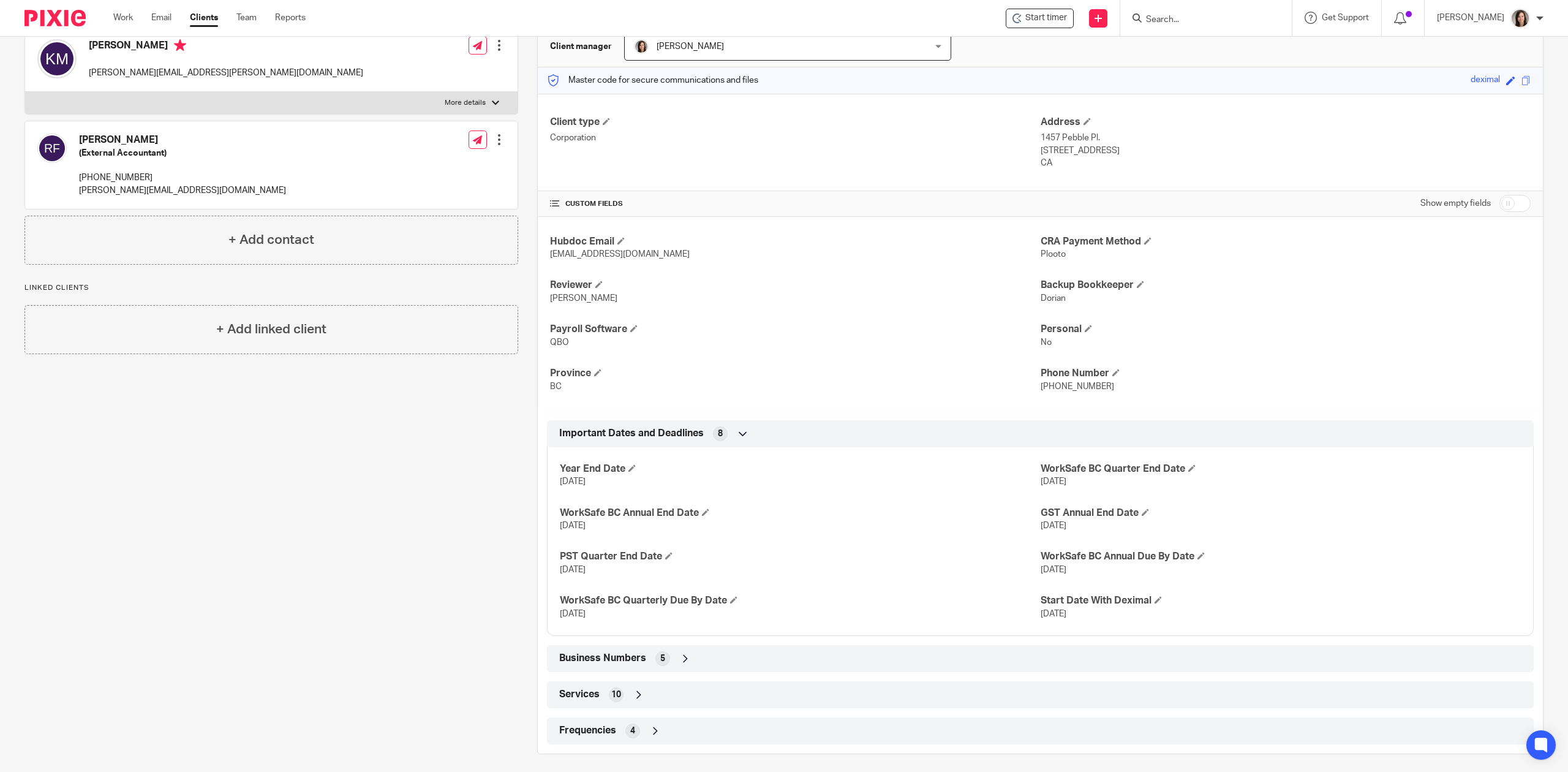
scroll to position [135, 0]
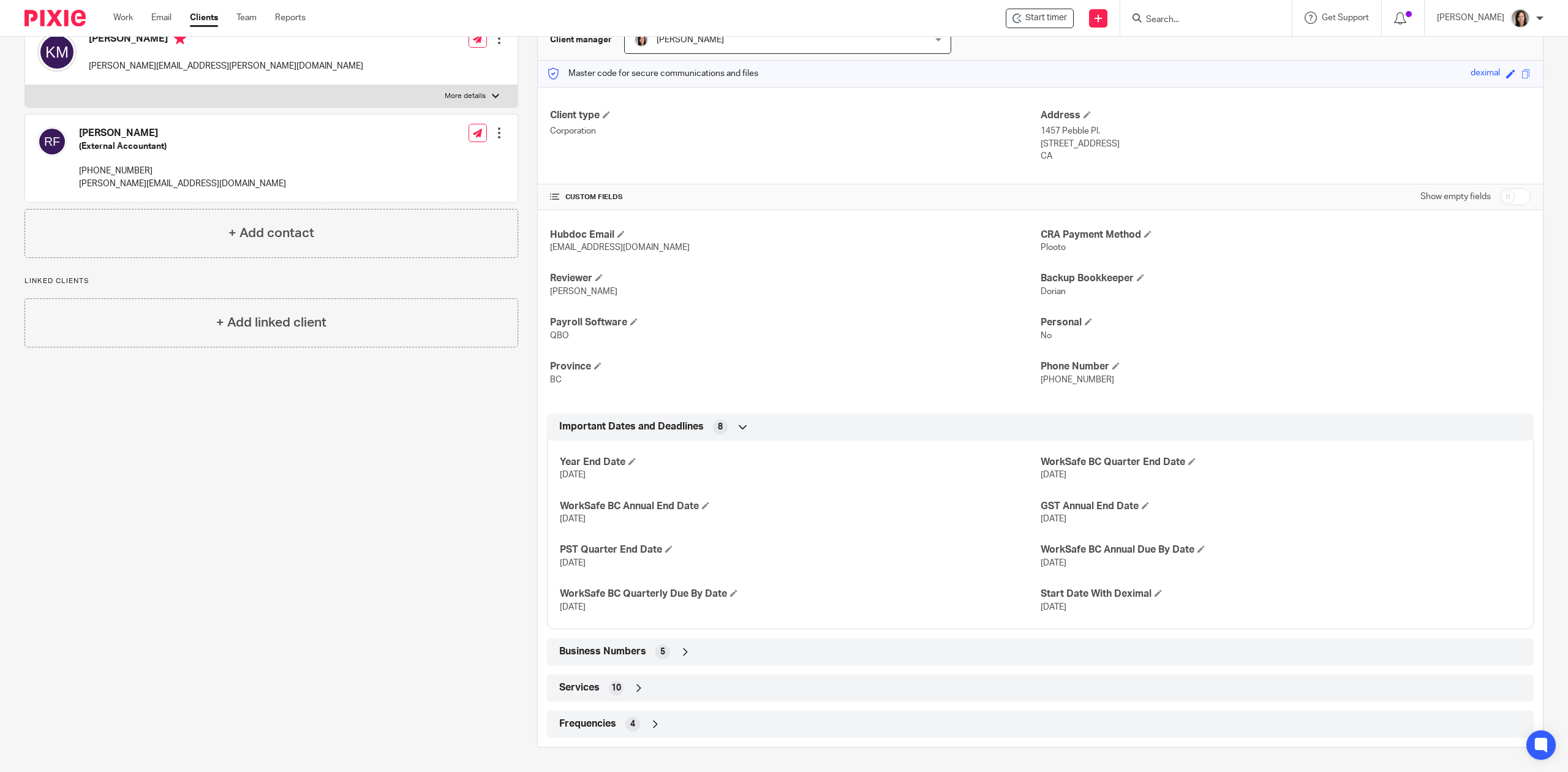
click at [685, 653] on icon at bounding box center [685, 652] width 12 height 12
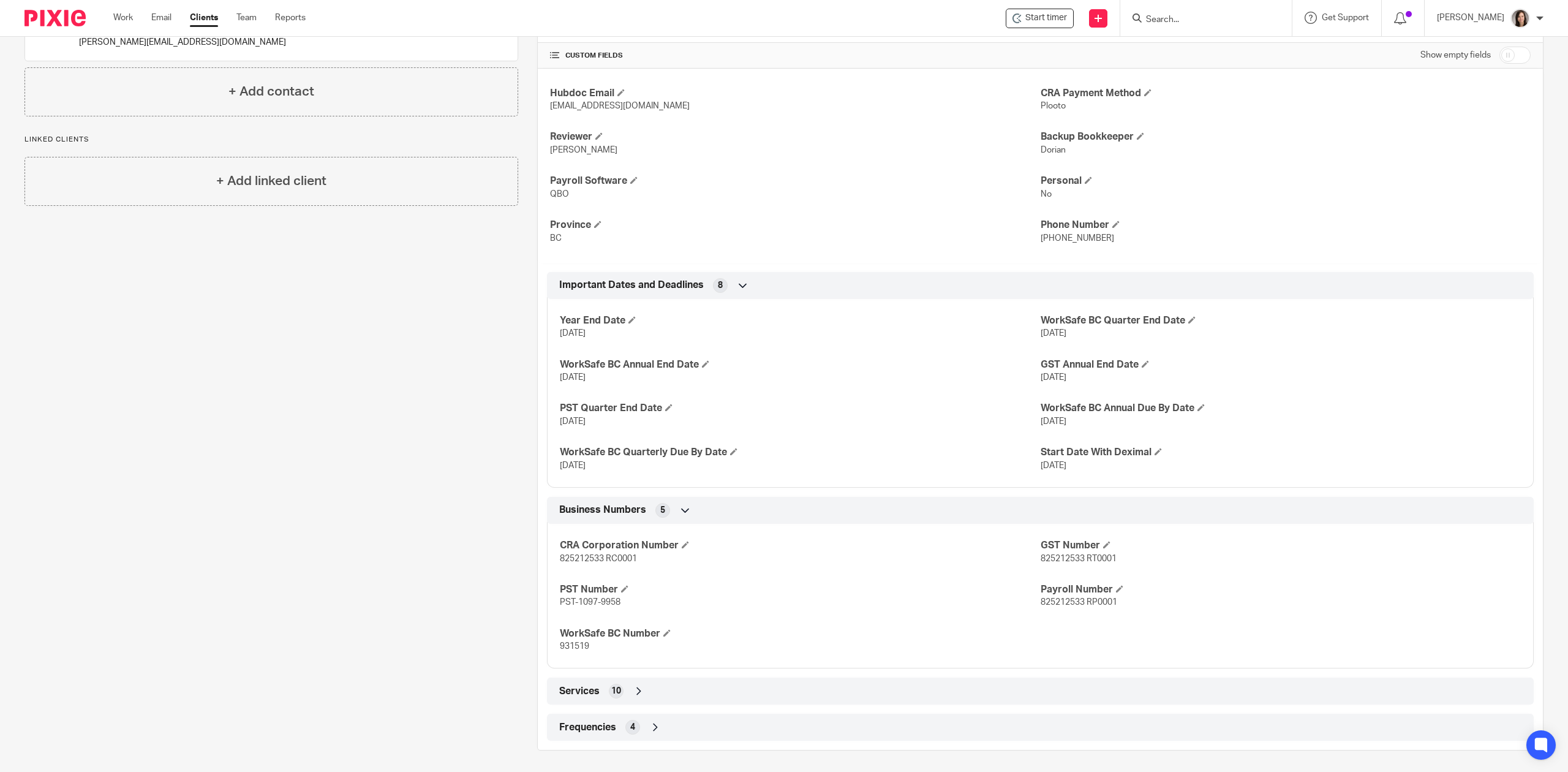
scroll to position [280, 0]
drag, startPoint x: 1076, startPoint y: 552, endPoint x: 1031, endPoint y: 557, distance: 45.3
click at [1040, 557] on span "825212533 RT0001" at bounding box center [1078, 555] width 76 height 9
copy span "825212533"
